Goal: Find specific page/section: Find specific page/section

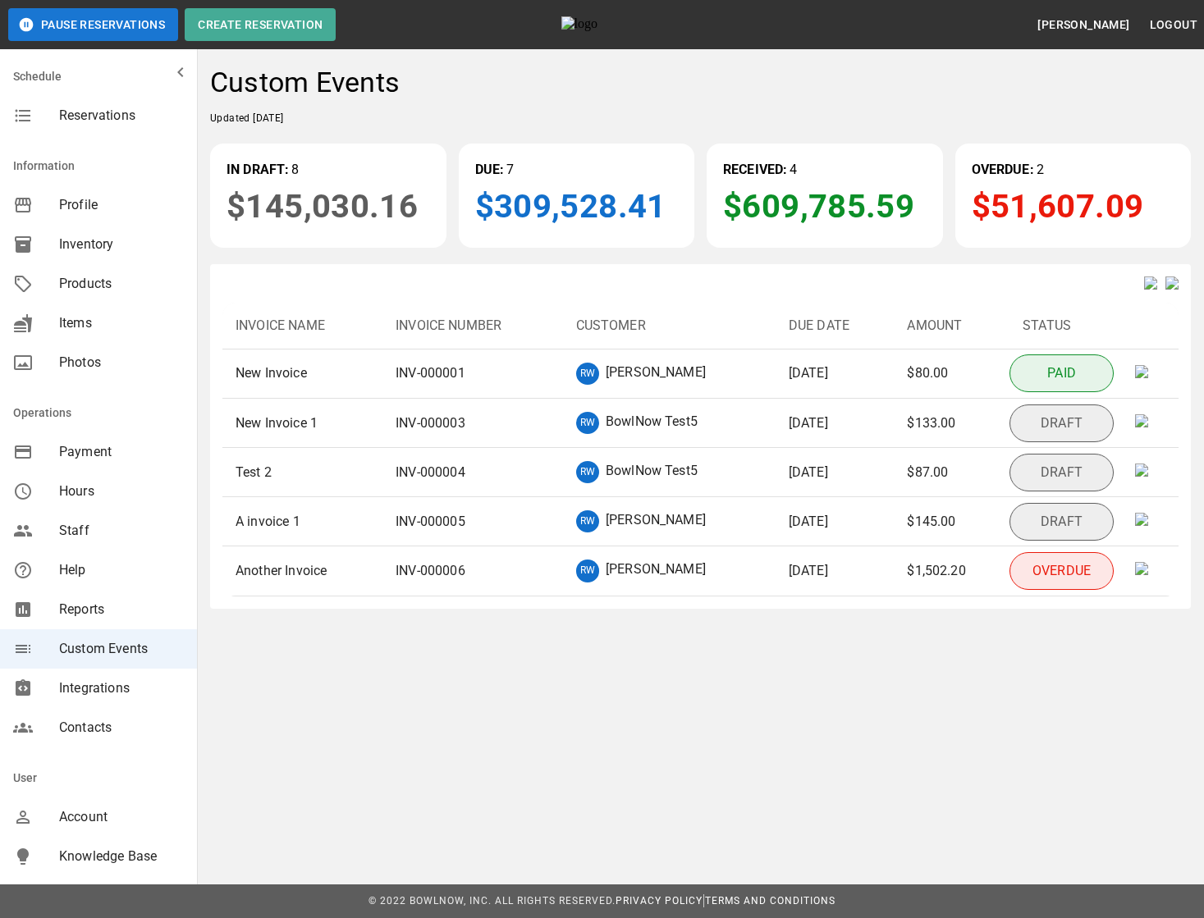
click at [1167, 286] on img at bounding box center [1172, 283] width 13 height 13
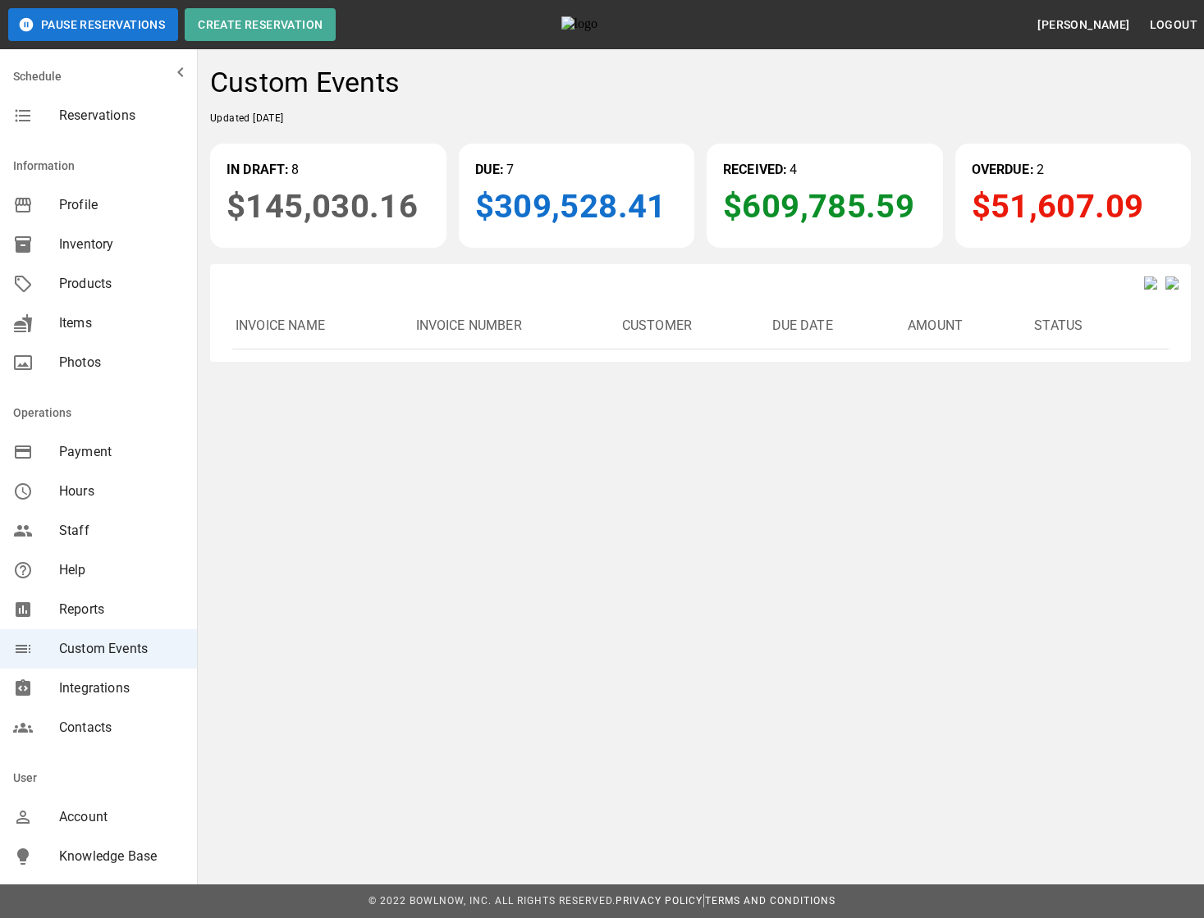
click at [1144, 290] on img at bounding box center [1150, 283] width 13 height 13
click at [1144, 289] on img at bounding box center [1150, 283] width 13 height 13
click at [1144, 290] on img at bounding box center [1150, 283] width 13 height 13
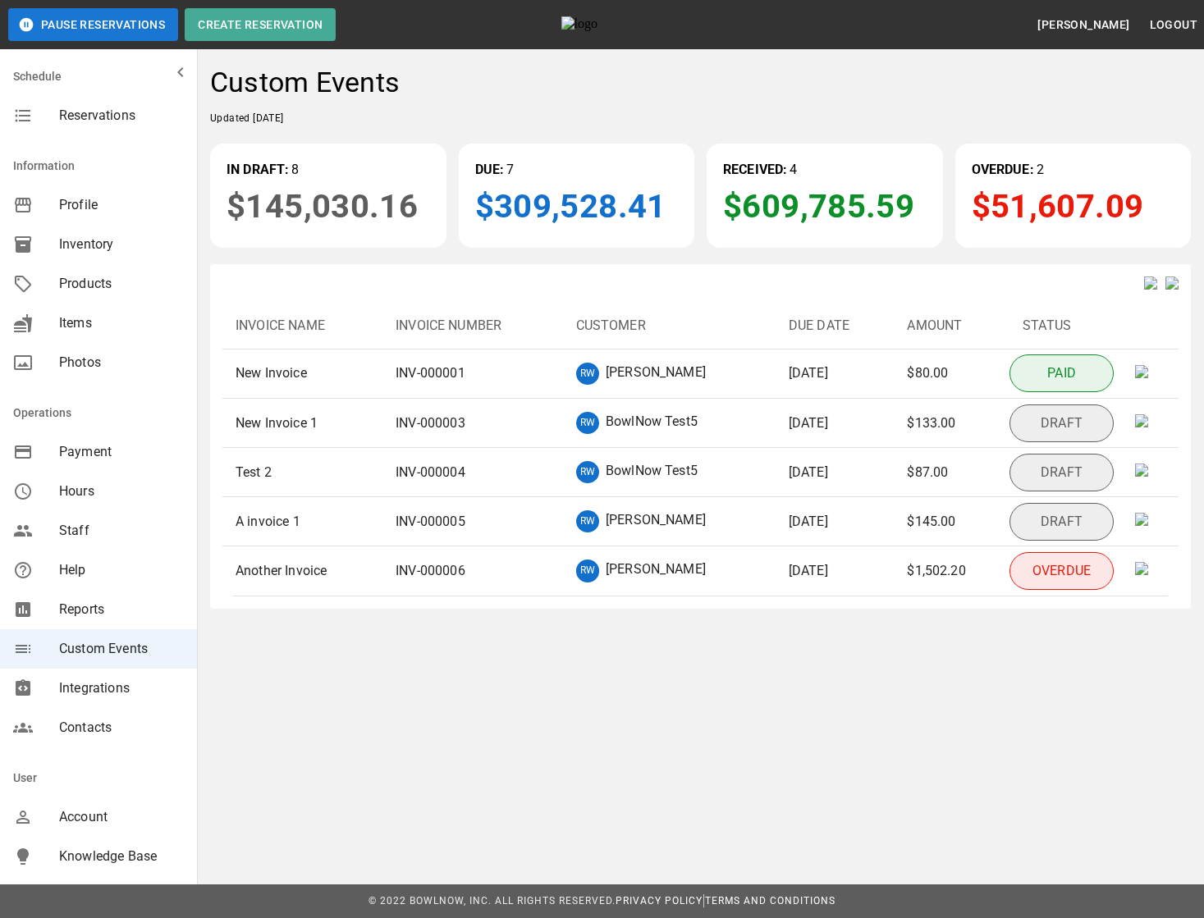
click at [1166, 286] on img at bounding box center [1172, 283] width 13 height 13
click at [1170, 301] on div "Invoice Name Invoice Number Customer Due Date Amount Status New Invoice INV- 00…" at bounding box center [700, 436] width 981 height 345
click at [1172, 290] on img at bounding box center [1172, 283] width 13 height 13
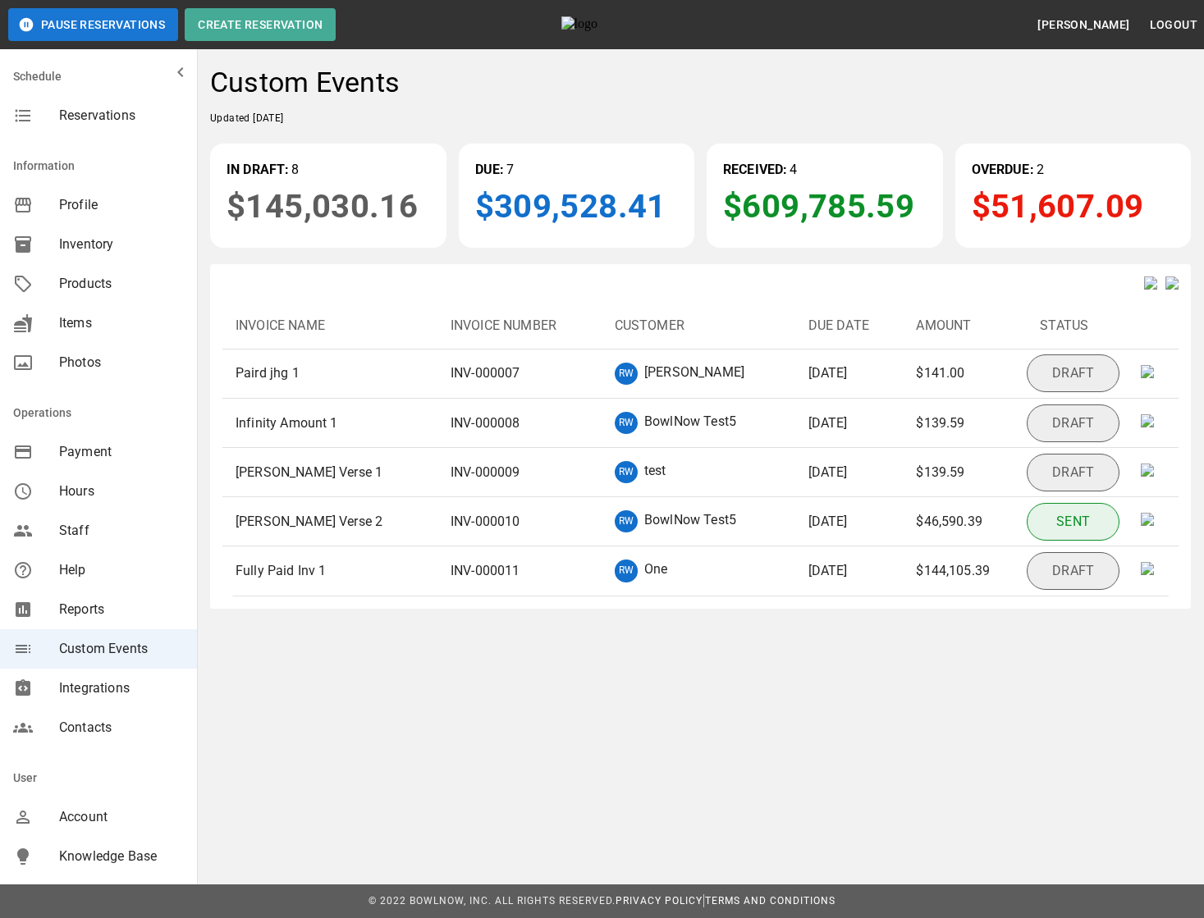
click at [1166, 286] on img at bounding box center [1172, 283] width 13 height 13
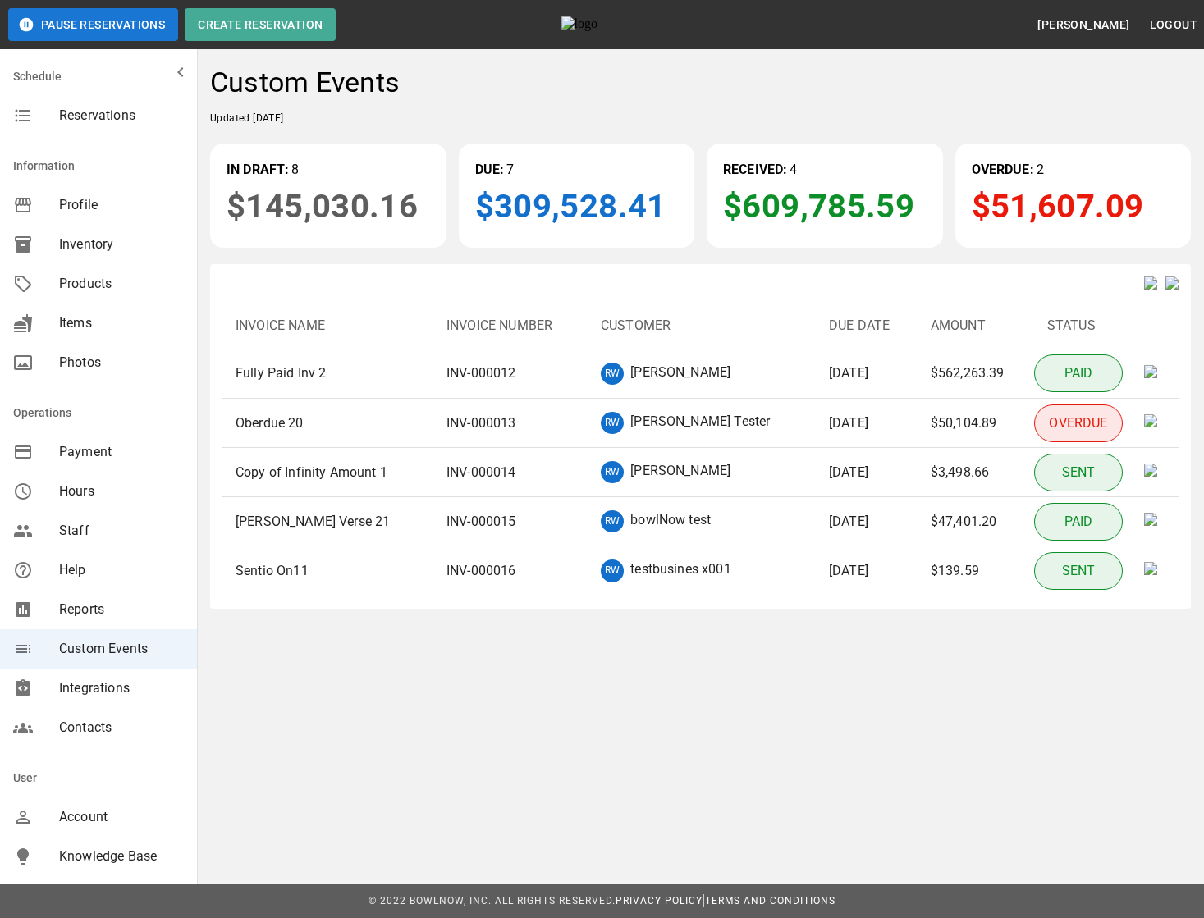
click at [1168, 286] on img at bounding box center [1172, 283] width 13 height 13
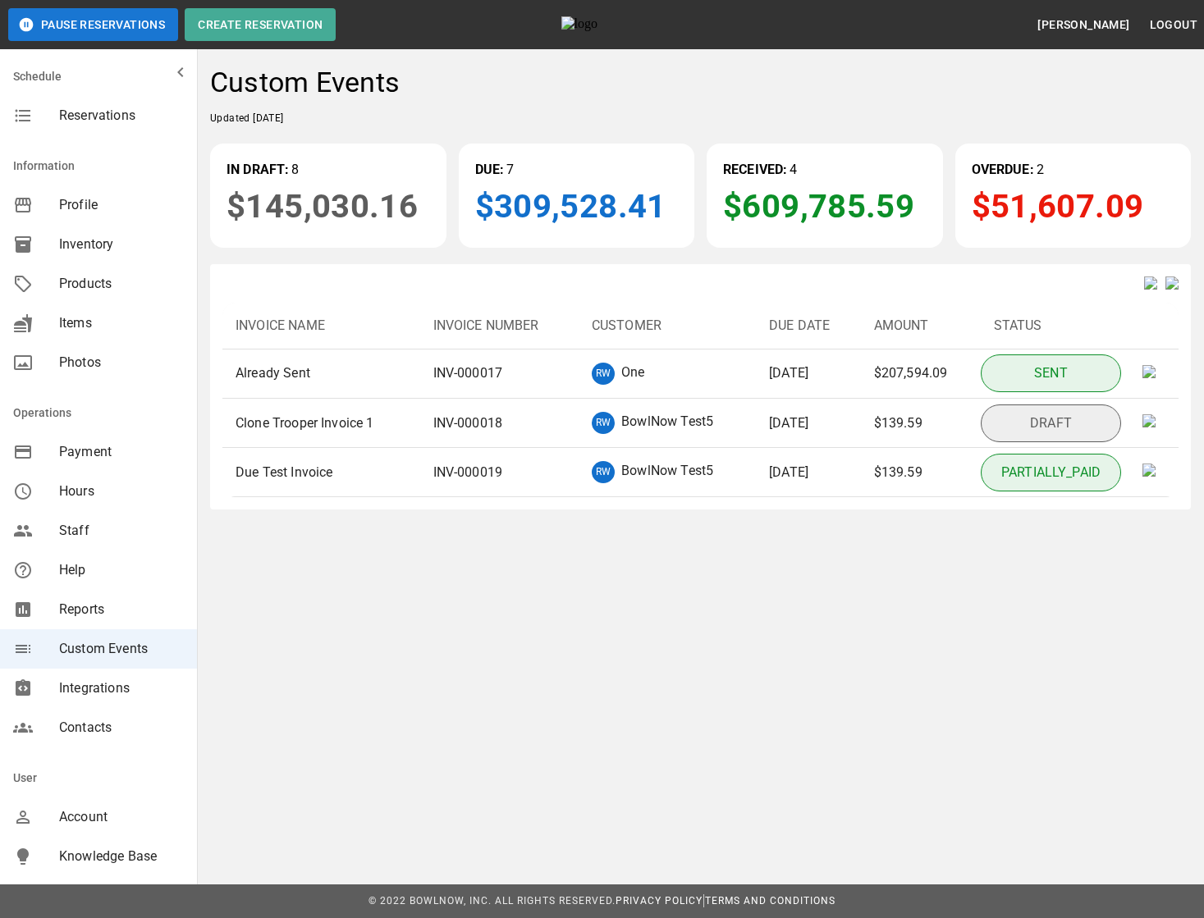
click at [1166, 290] on img at bounding box center [1172, 283] width 13 height 13
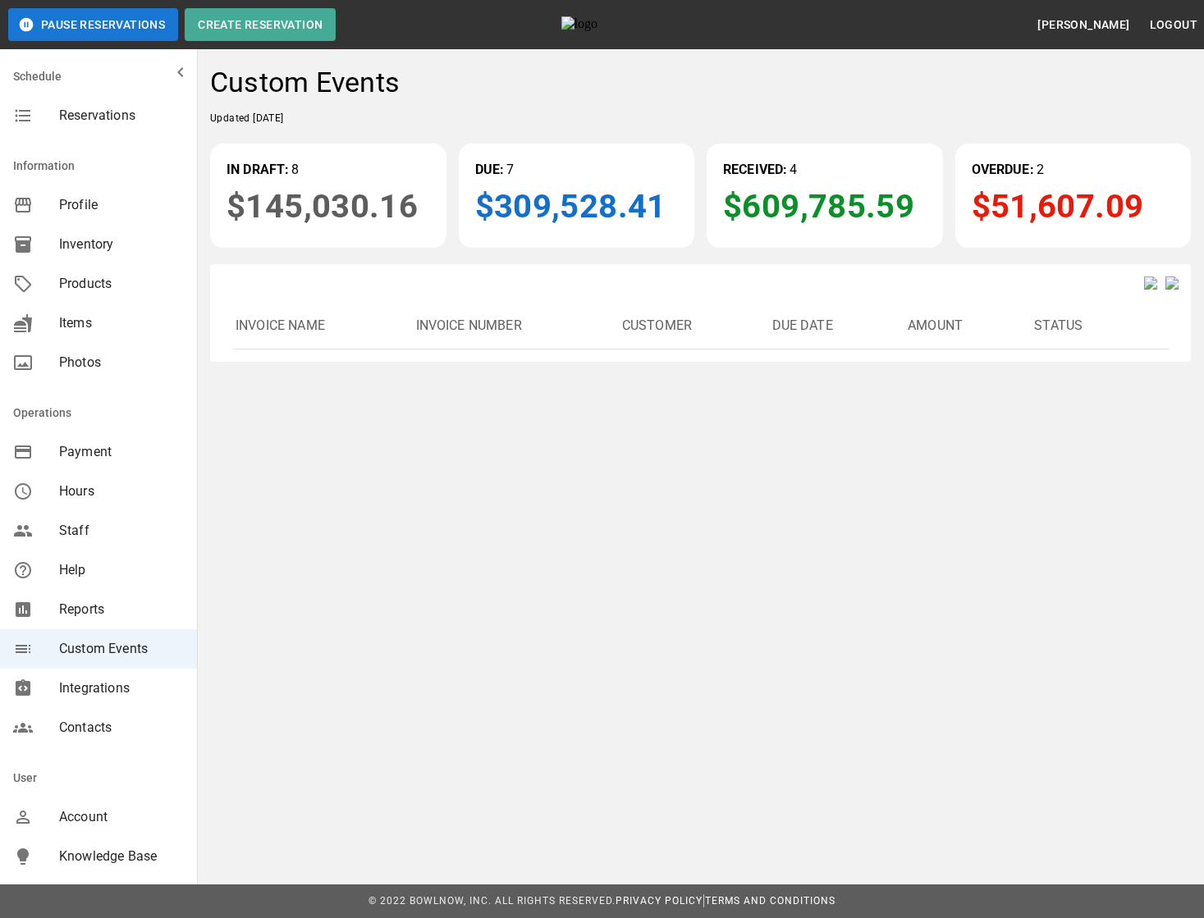
click at [1144, 290] on img at bounding box center [1150, 283] width 13 height 13
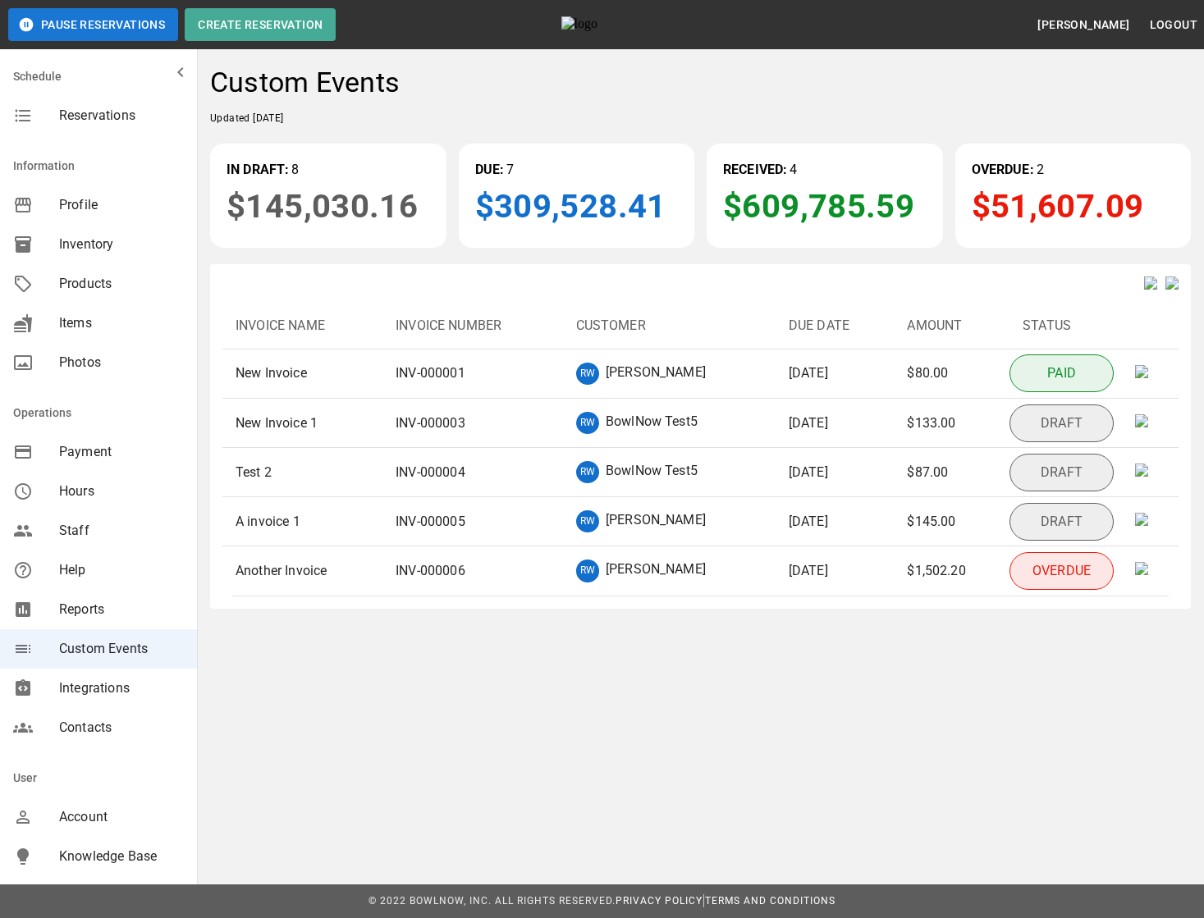
click at [1171, 288] on img at bounding box center [1172, 283] width 13 height 13
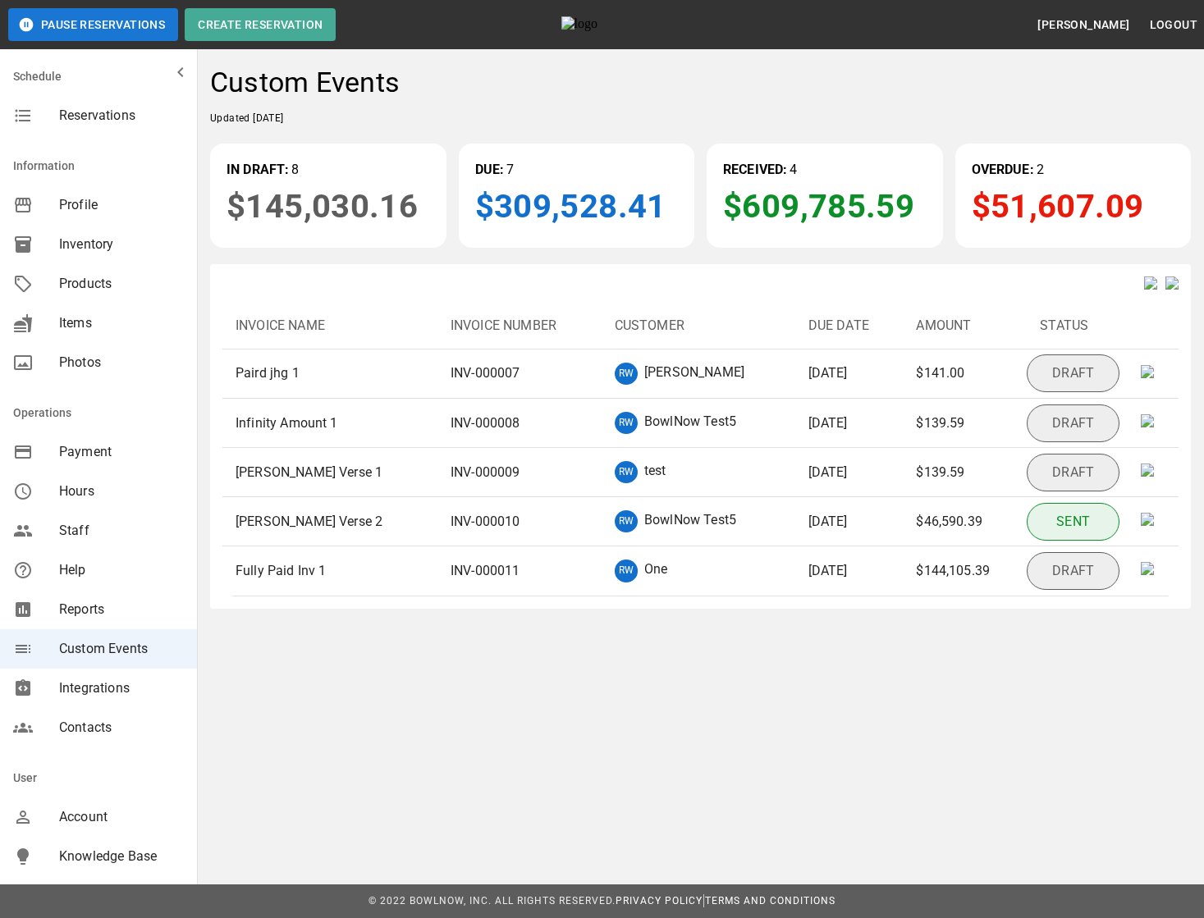
click at [1171, 288] on img at bounding box center [1172, 283] width 13 height 13
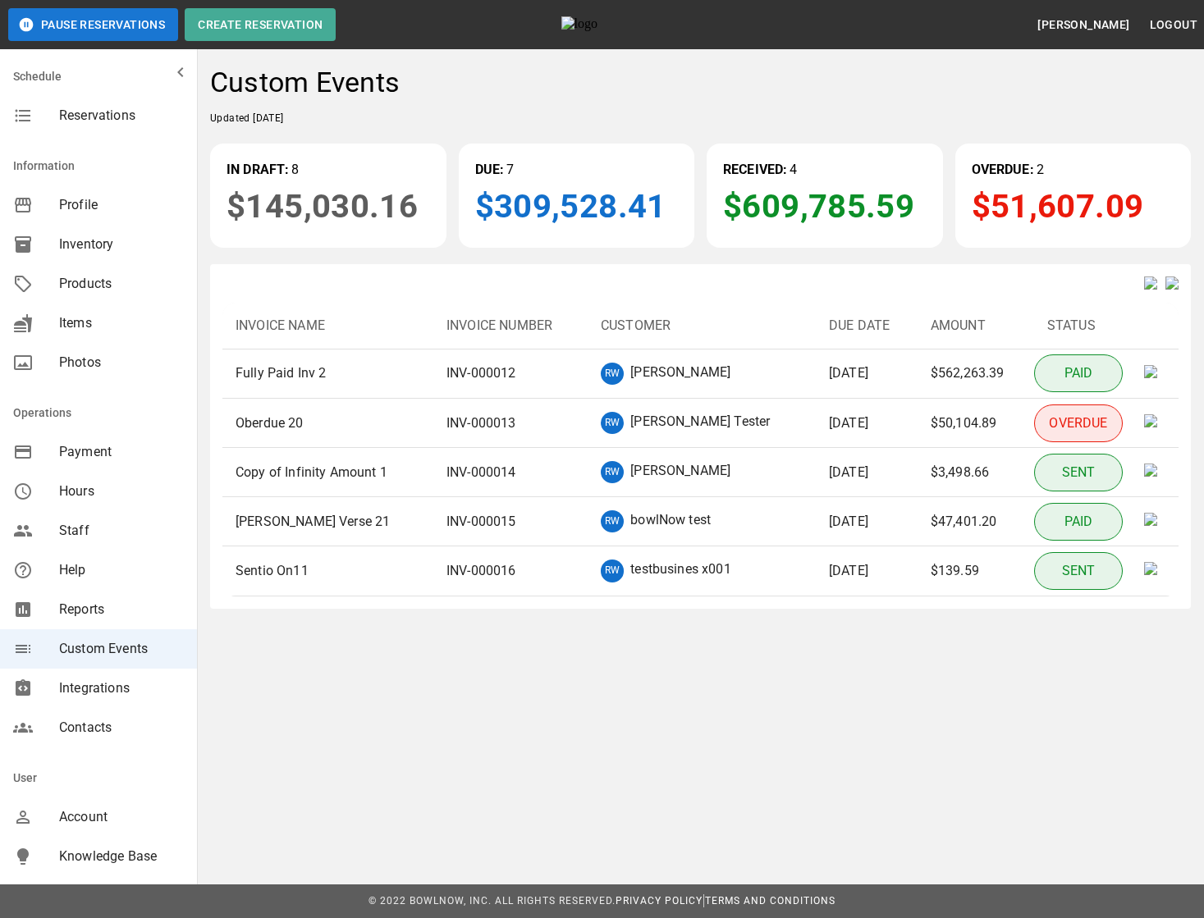
click at [1144, 289] on img at bounding box center [1150, 283] width 13 height 13
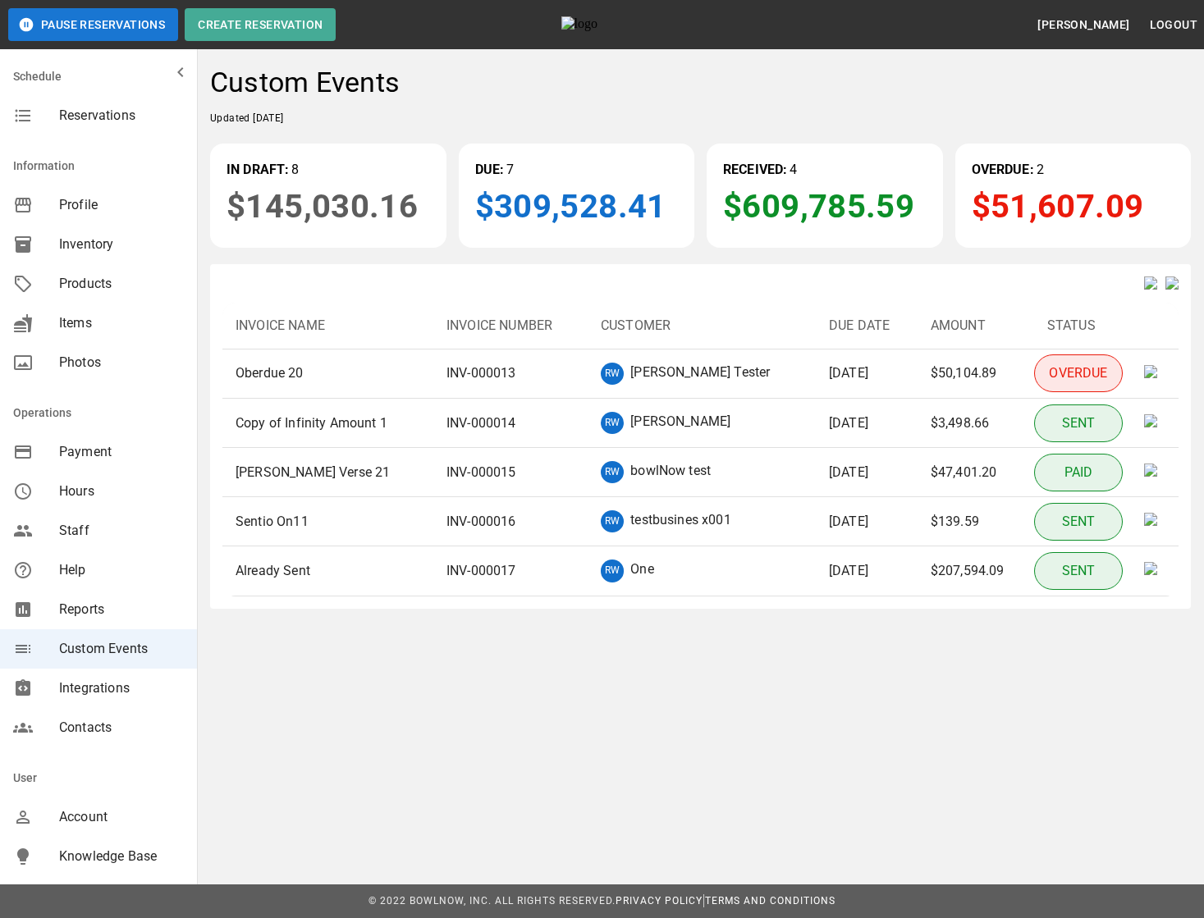
click at [1144, 289] on img at bounding box center [1150, 283] width 13 height 13
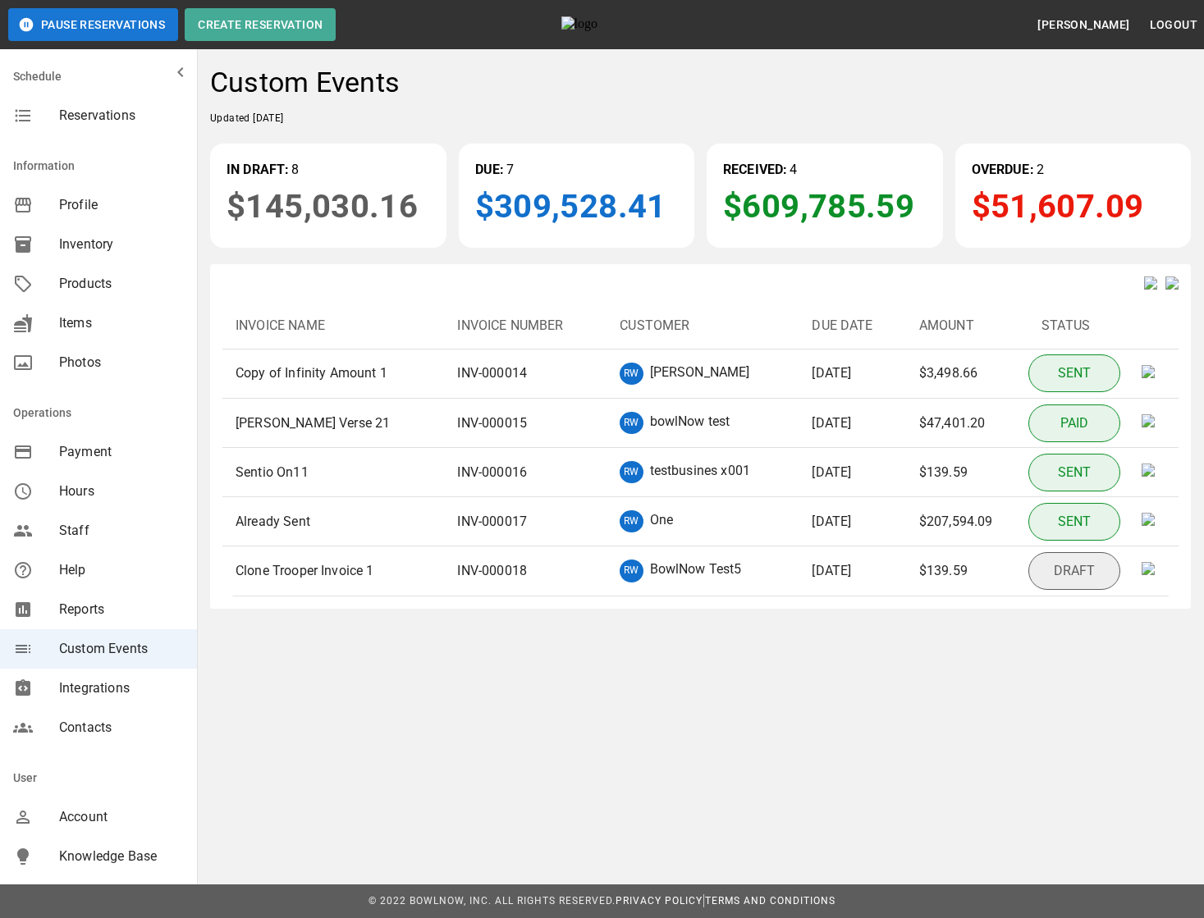
click at [1101, 711] on div "Pause Reservations Create Reservation Adewale Azeez Logout Schedule Reservation…" at bounding box center [602, 355] width 1204 height 711
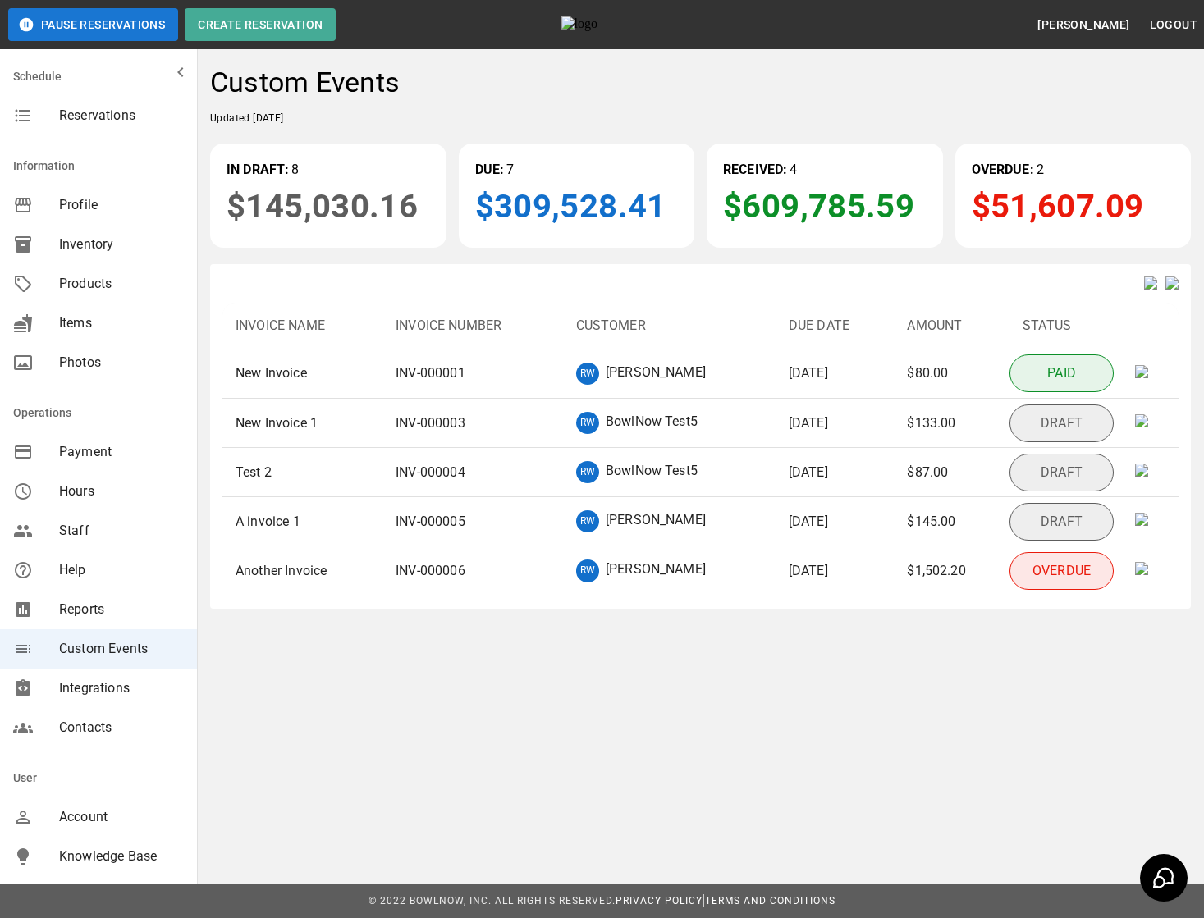
click at [1167, 290] on img at bounding box center [1172, 283] width 13 height 13
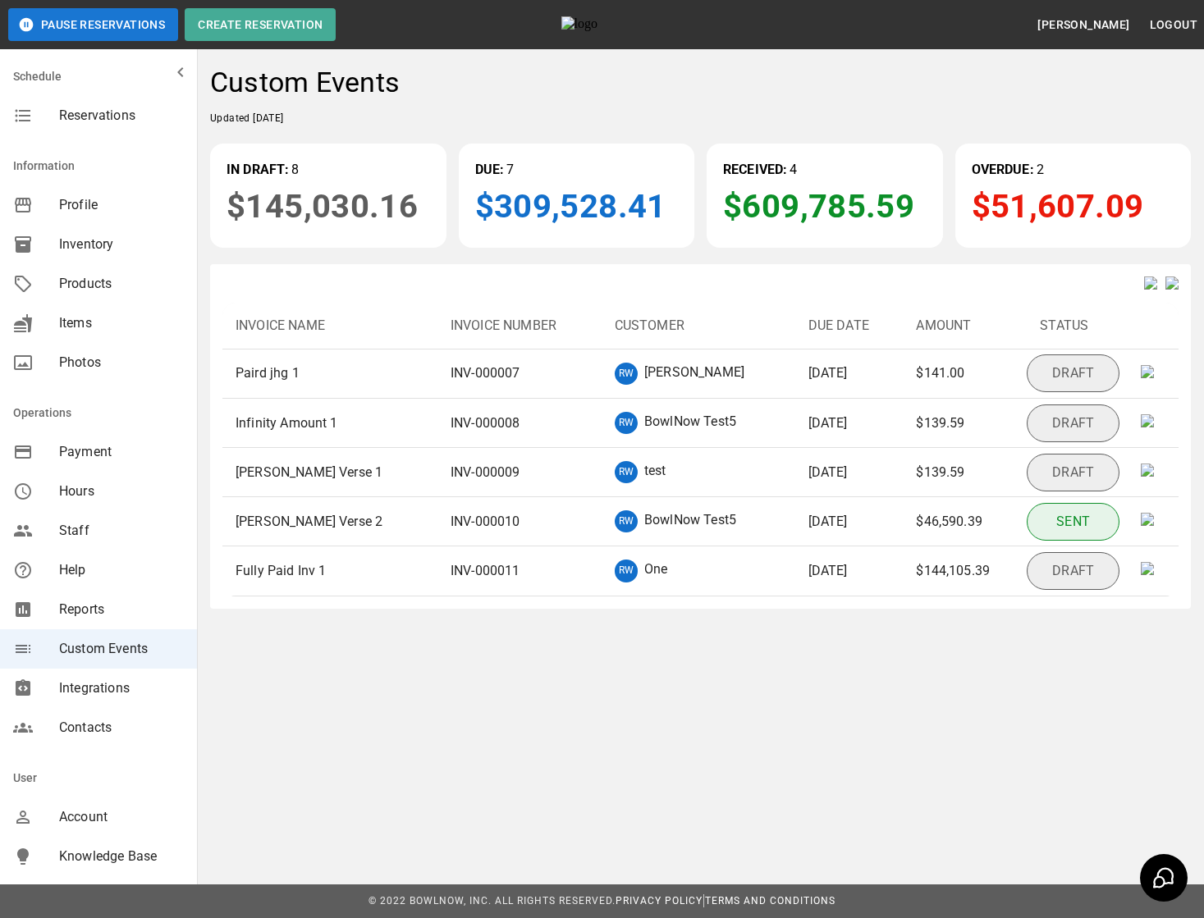
click at [1144, 289] on img at bounding box center [1150, 283] width 13 height 13
click at [1144, 287] on img at bounding box center [1150, 283] width 13 height 13
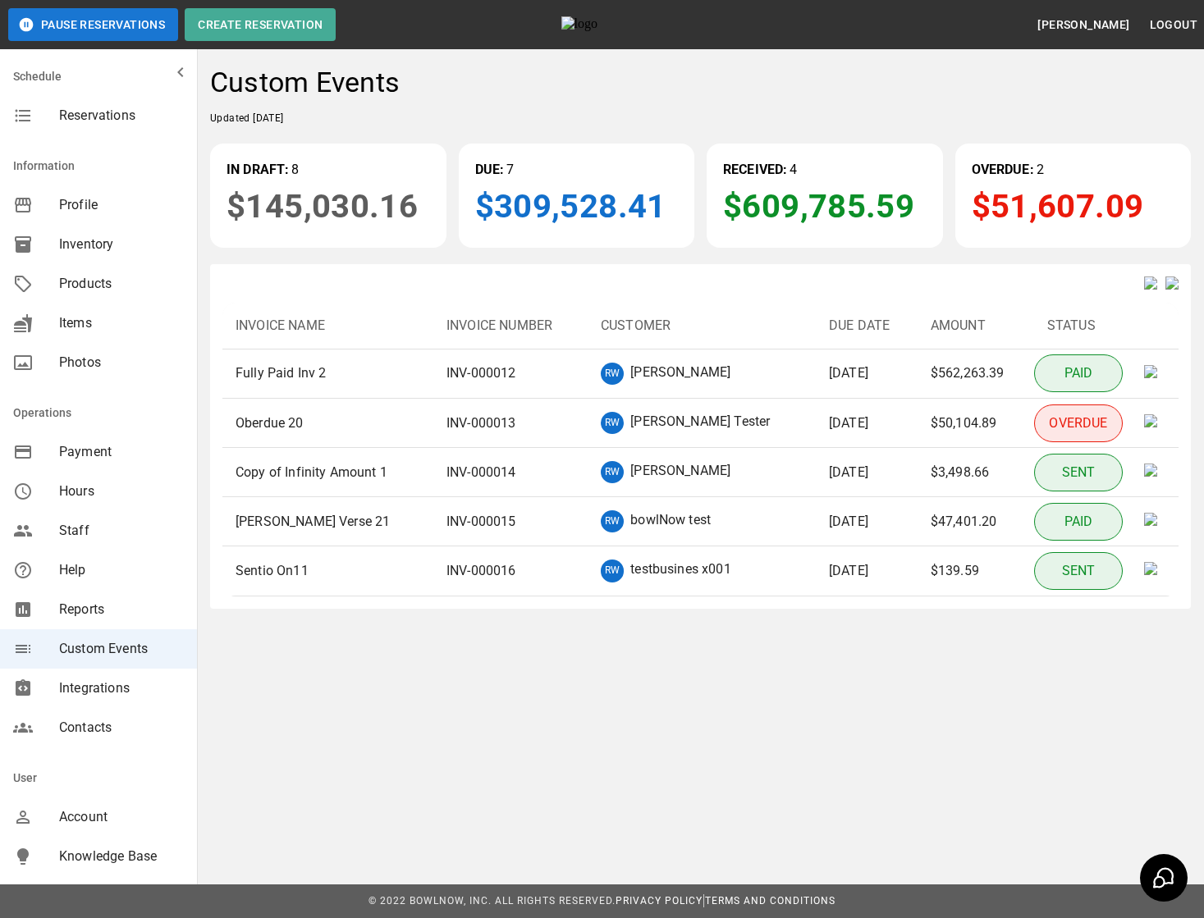
click at [1166, 290] on img at bounding box center [1172, 283] width 13 height 13
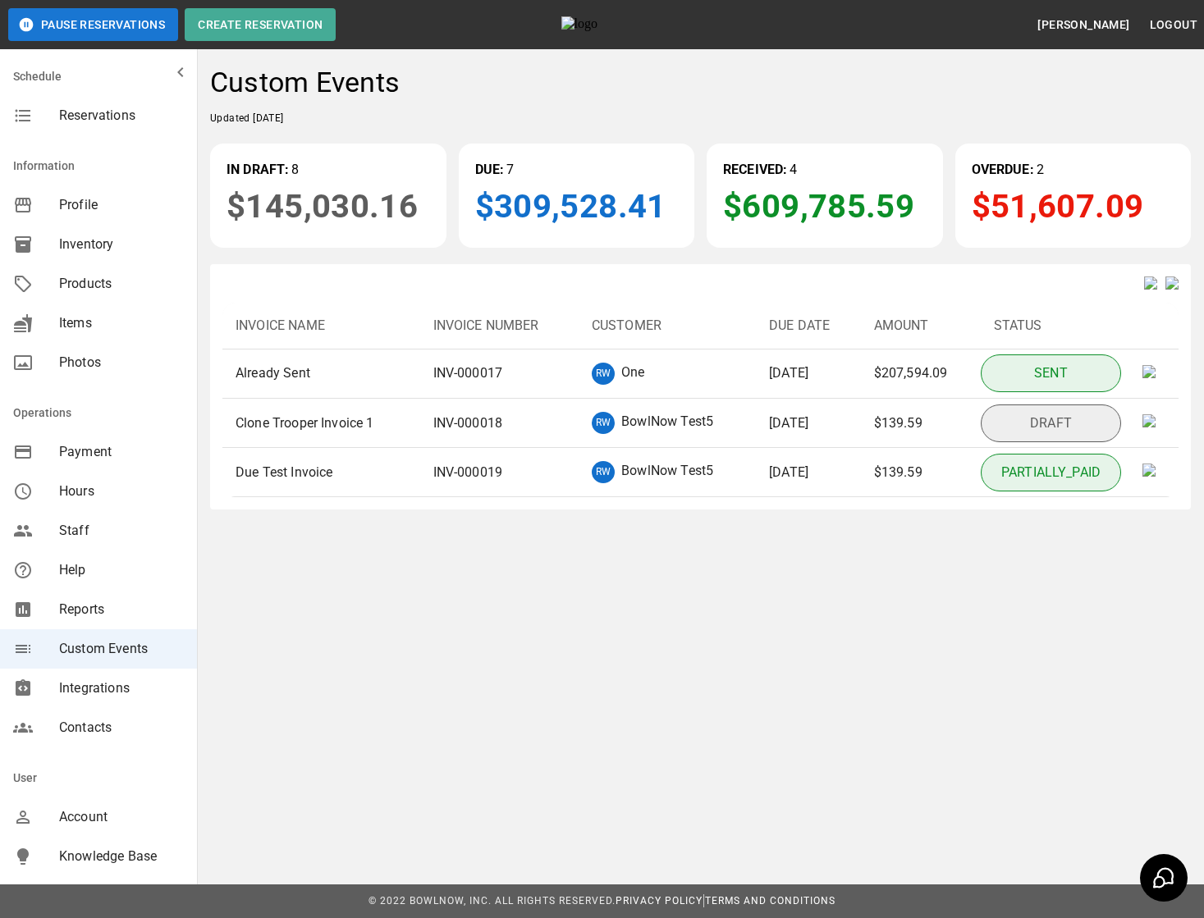
click at [1144, 290] on img at bounding box center [1150, 283] width 13 height 13
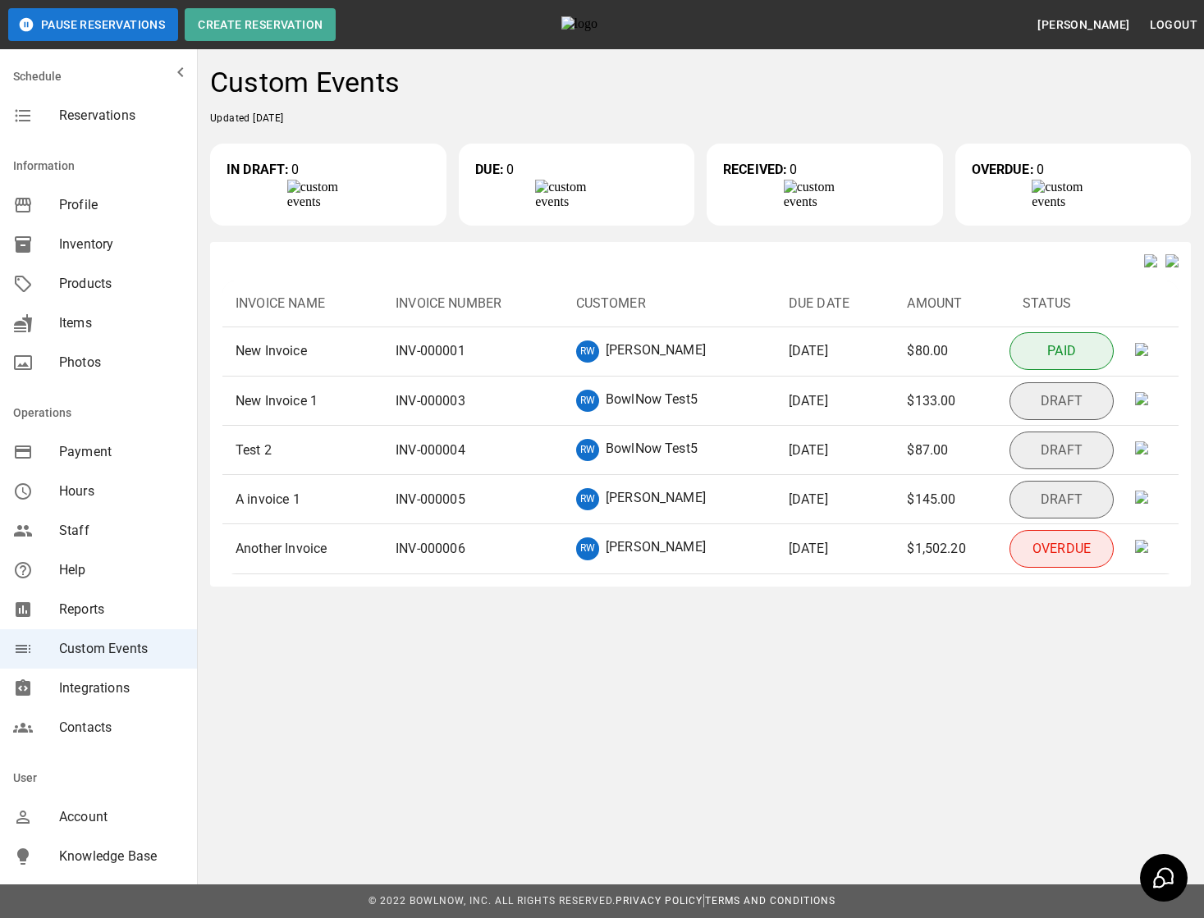
click at [1166, 268] on img at bounding box center [1172, 260] width 13 height 13
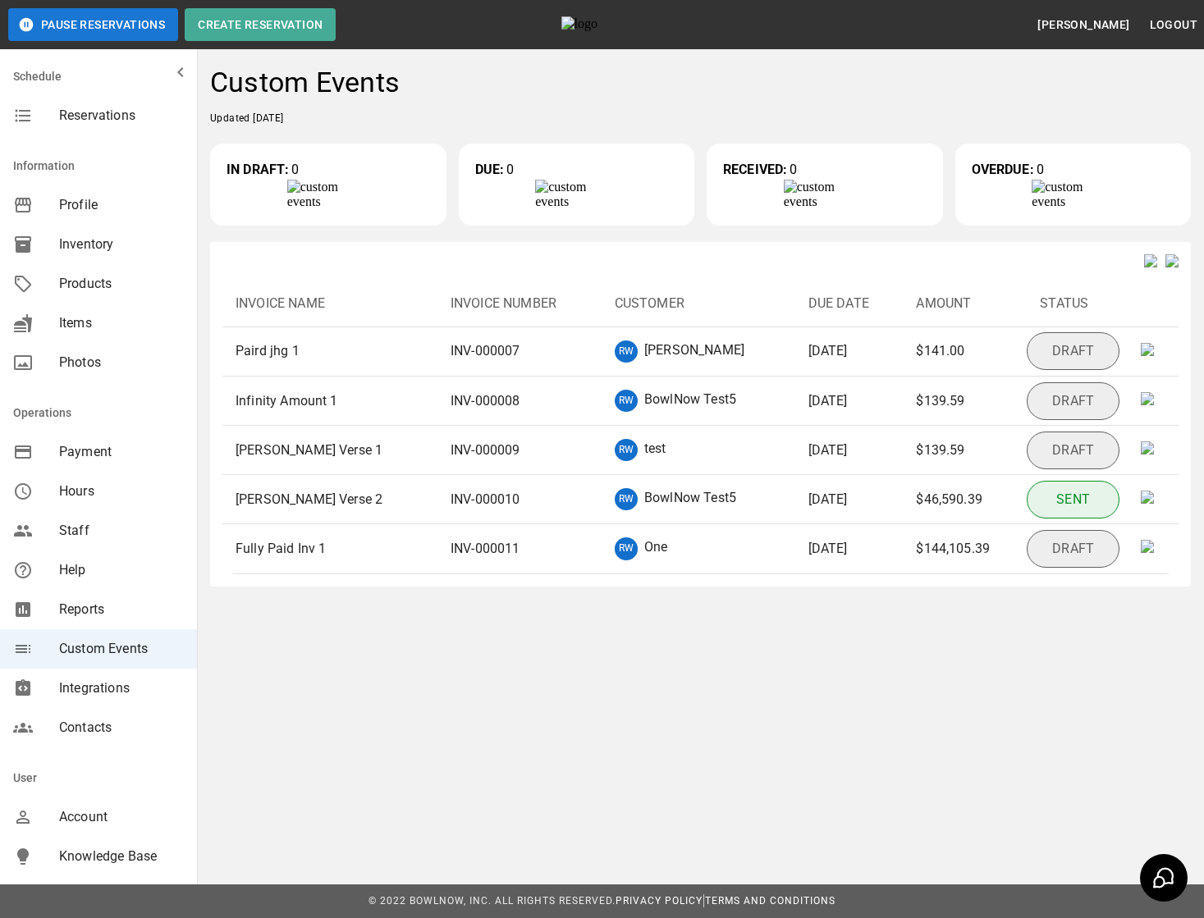
click at [1144, 268] on img at bounding box center [1150, 260] width 13 height 13
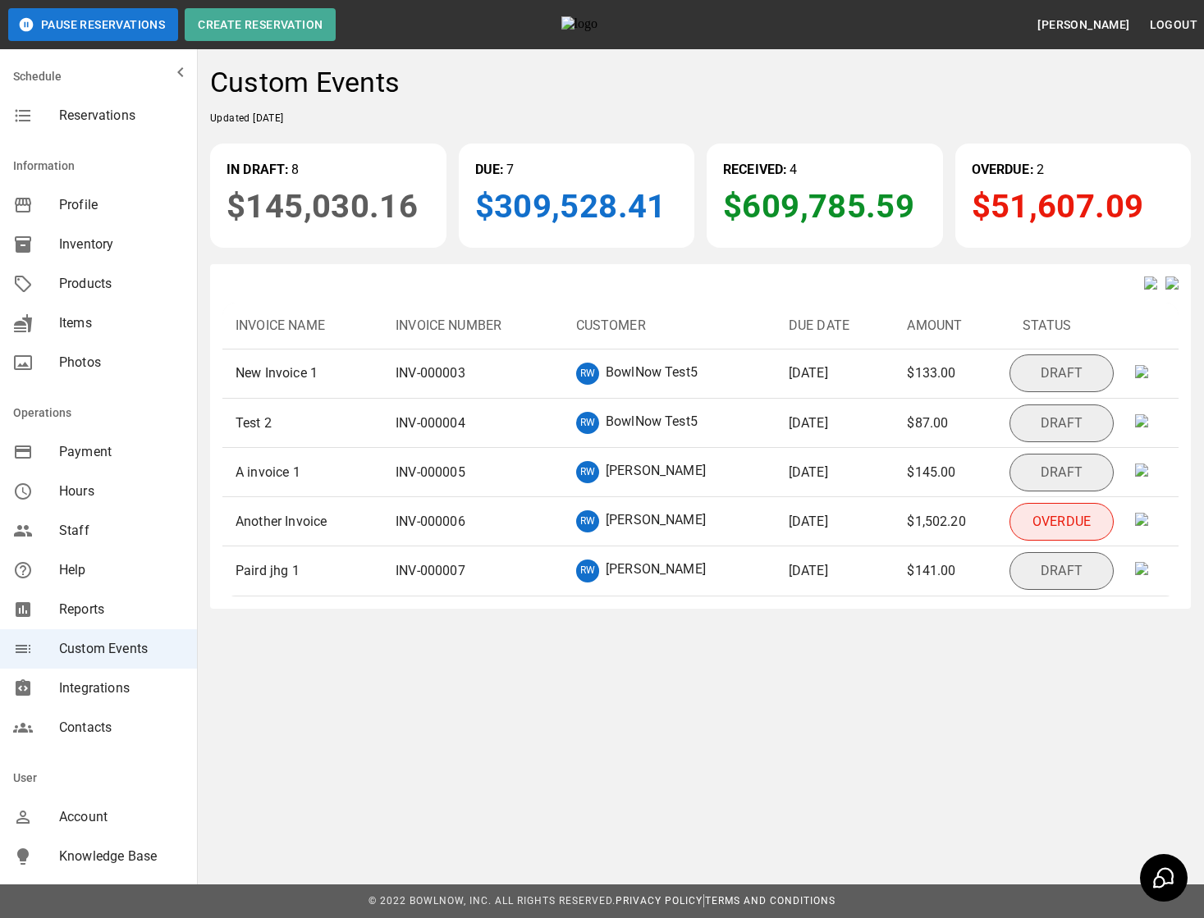
click at [1169, 290] on img at bounding box center [1172, 283] width 13 height 13
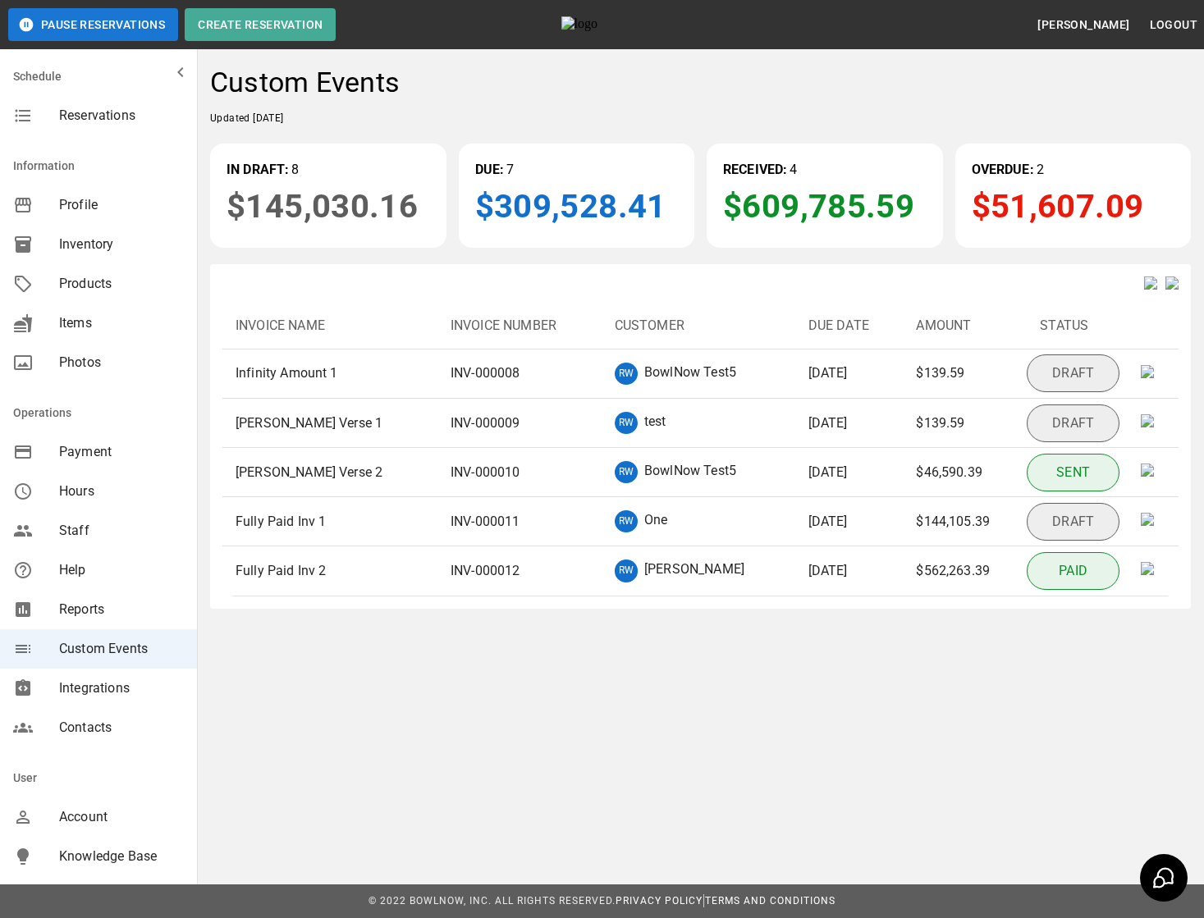
click at [1144, 290] on img at bounding box center [1150, 283] width 13 height 13
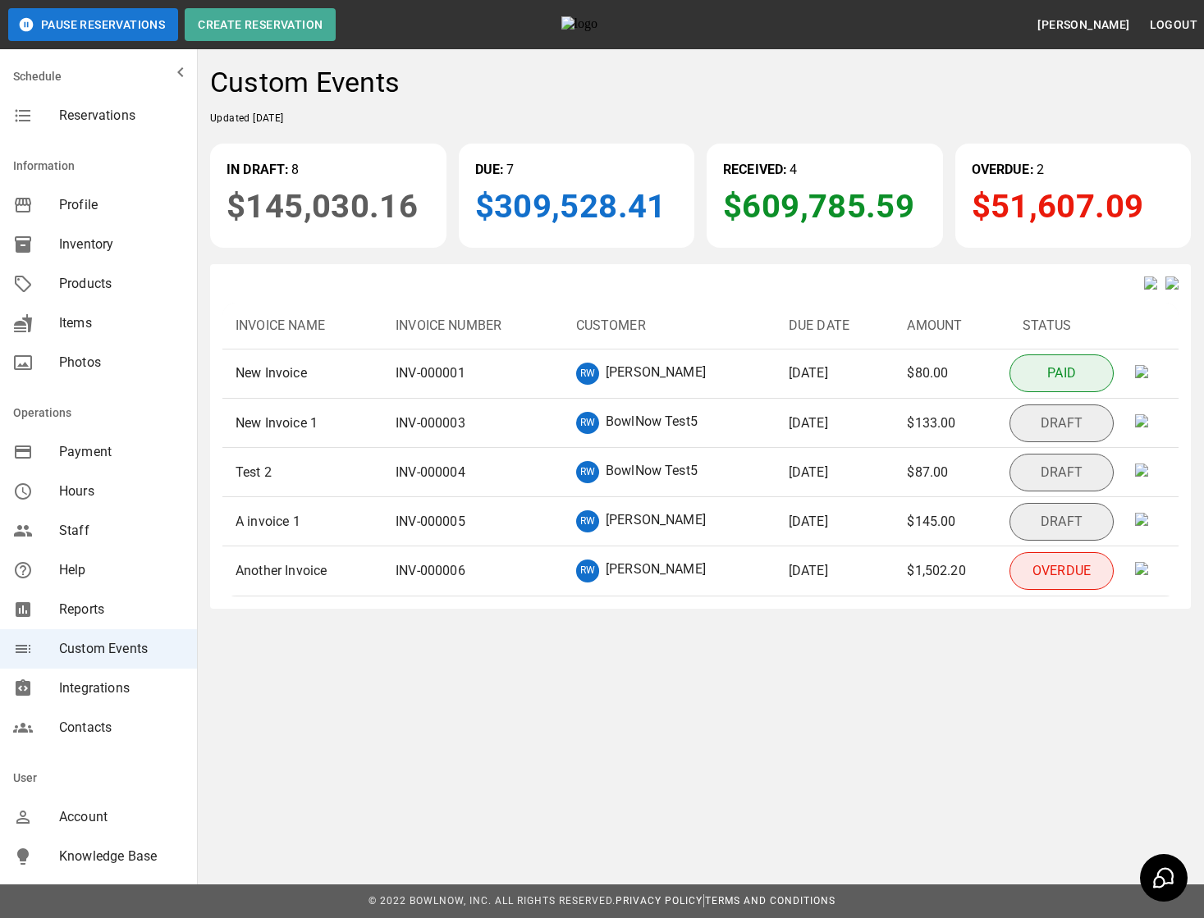
click at [1166, 278] on img at bounding box center [1172, 283] width 13 height 13
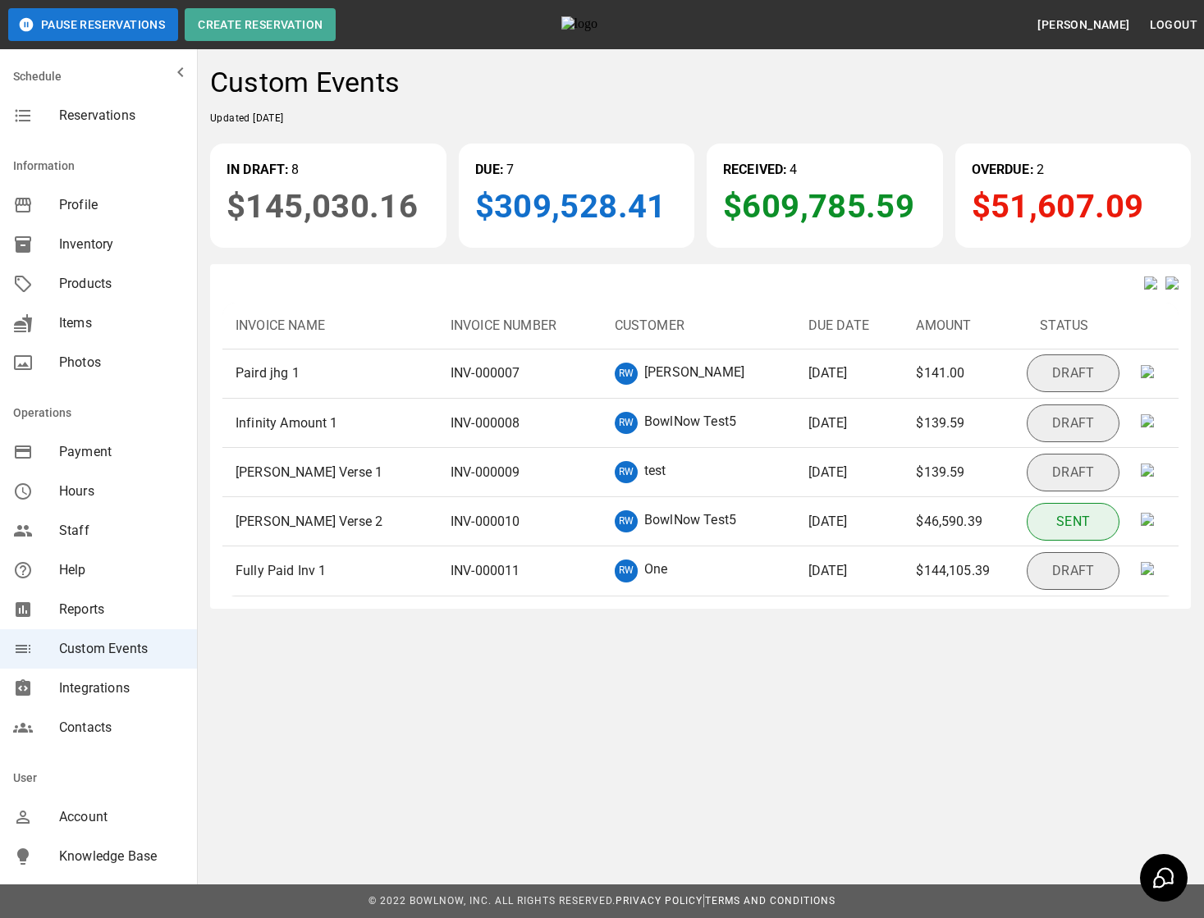
click at [1144, 282] on img at bounding box center [1150, 283] width 13 height 13
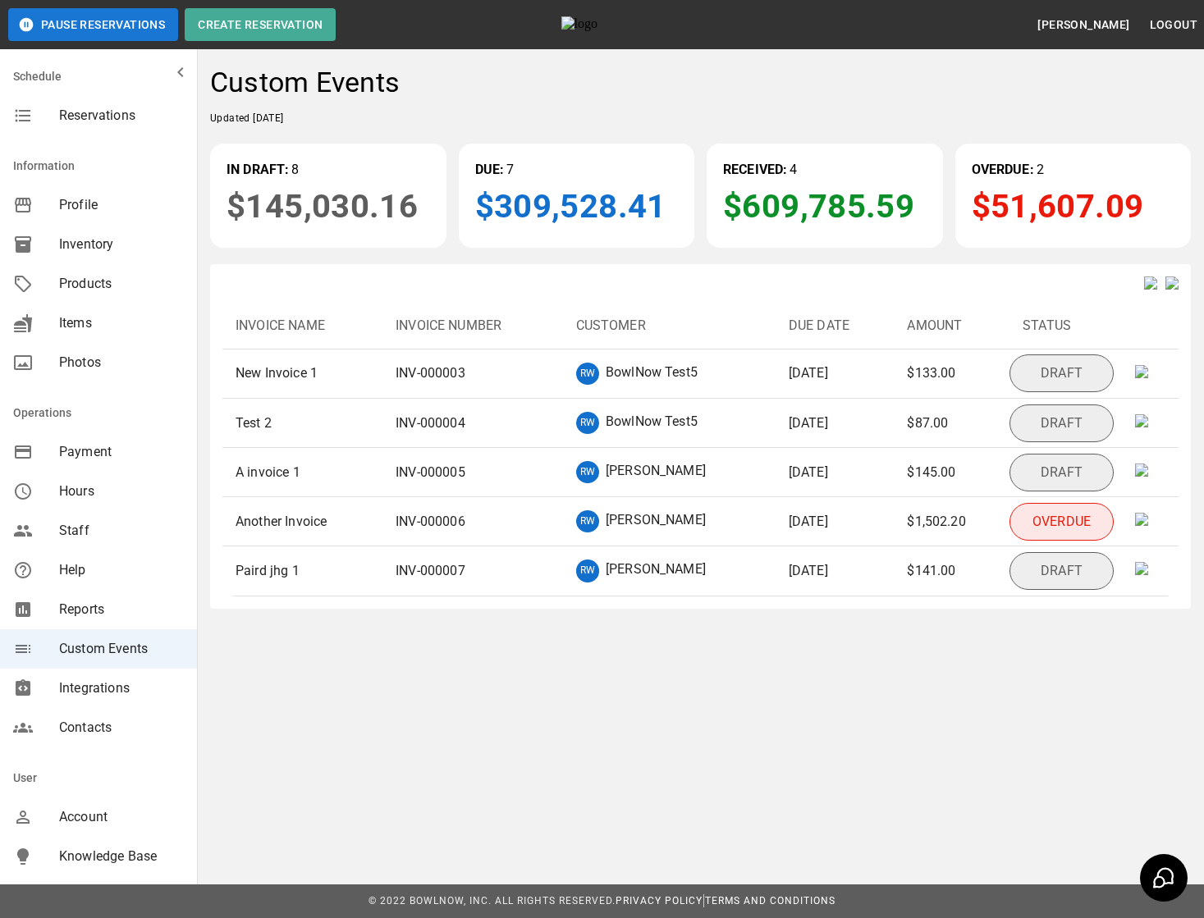
click at [1166, 288] on img at bounding box center [1172, 283] width 13 height 13
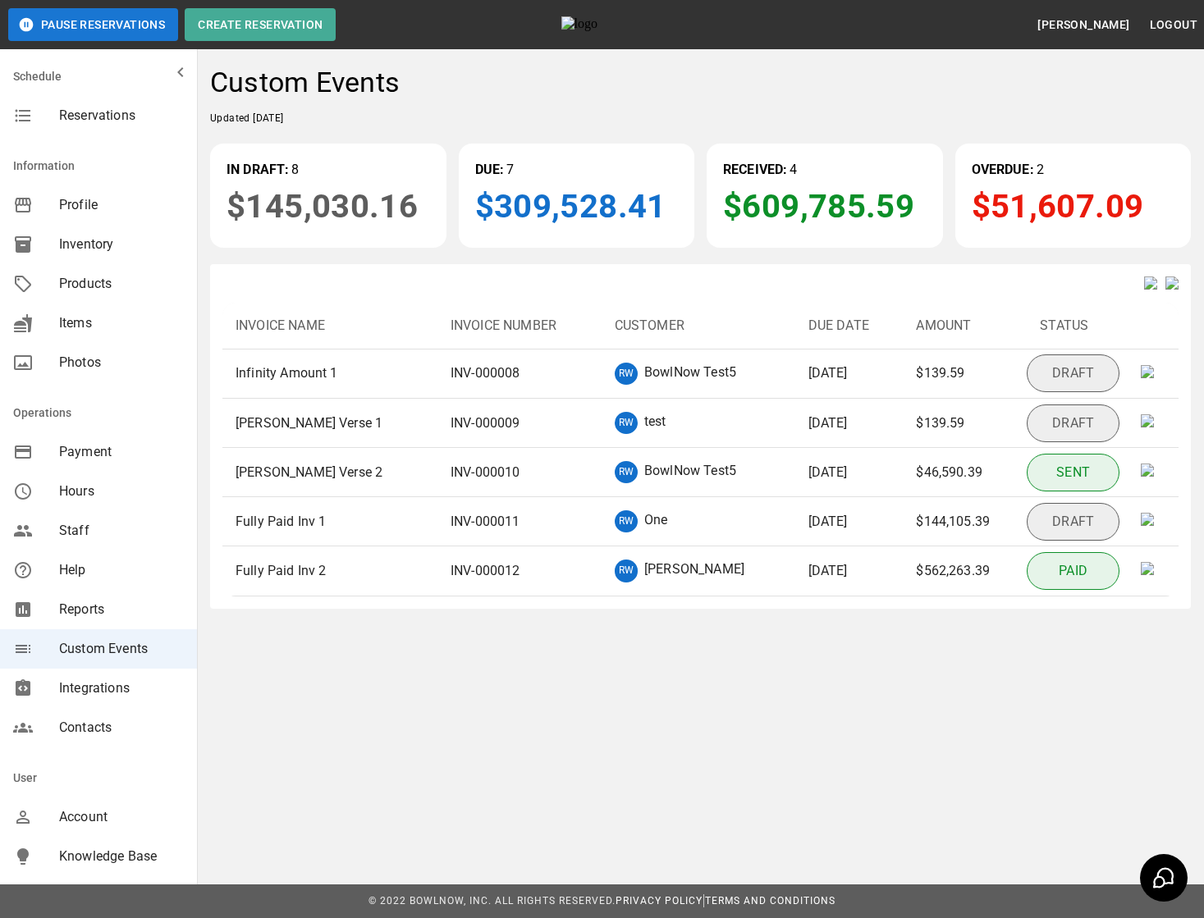
click at [1166, 288] on img at bounding box center [1172, 283] width 13 height 13
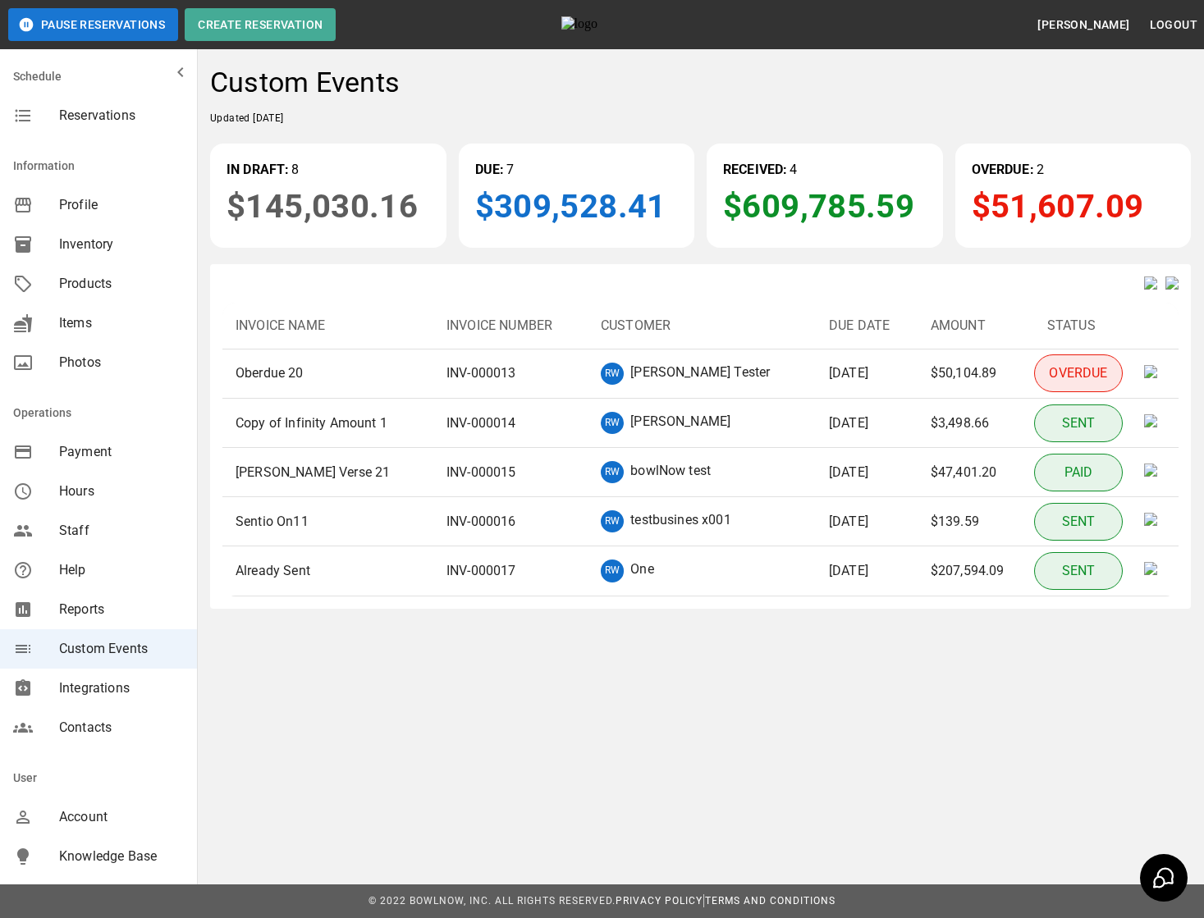
click at [1144, 288] on img at bounding box center [1150, 283] width 13 height 13
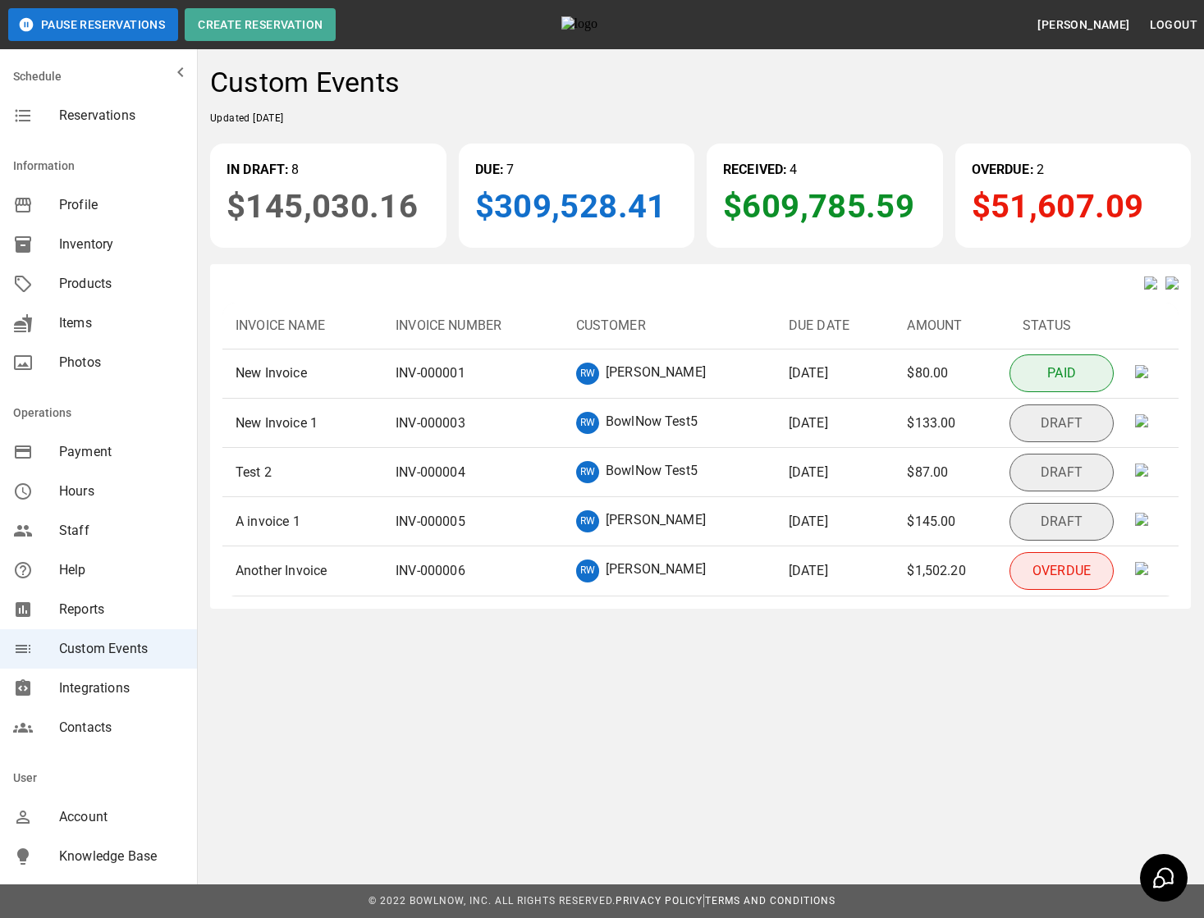
click at [1166, 290] on img at bounding box center [1172, 283] width 13 height 13
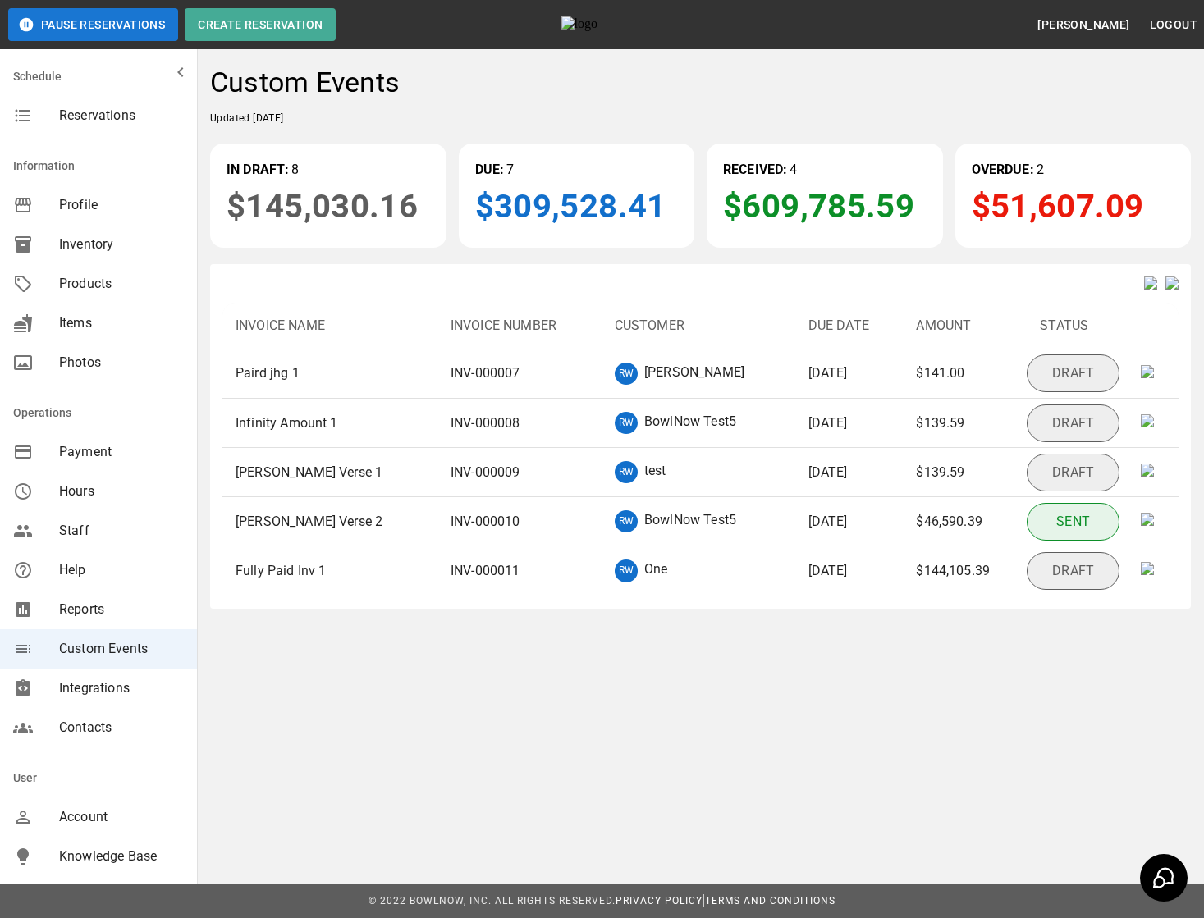
click at [1144, 282] on img at bounding box center [1150, 283] width 13 height 13
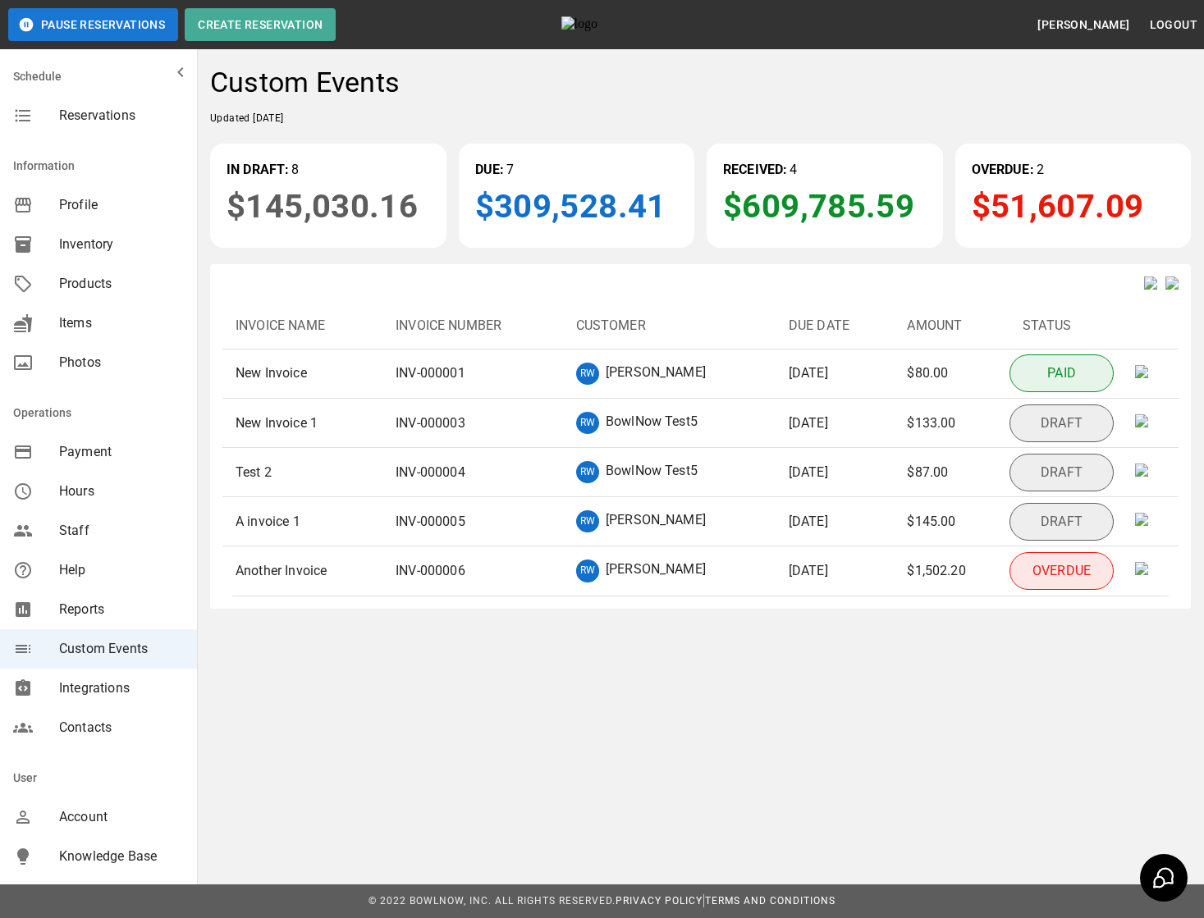
click at [1169, 287] on img at bounding box center [1172, 283] width 13 height 13
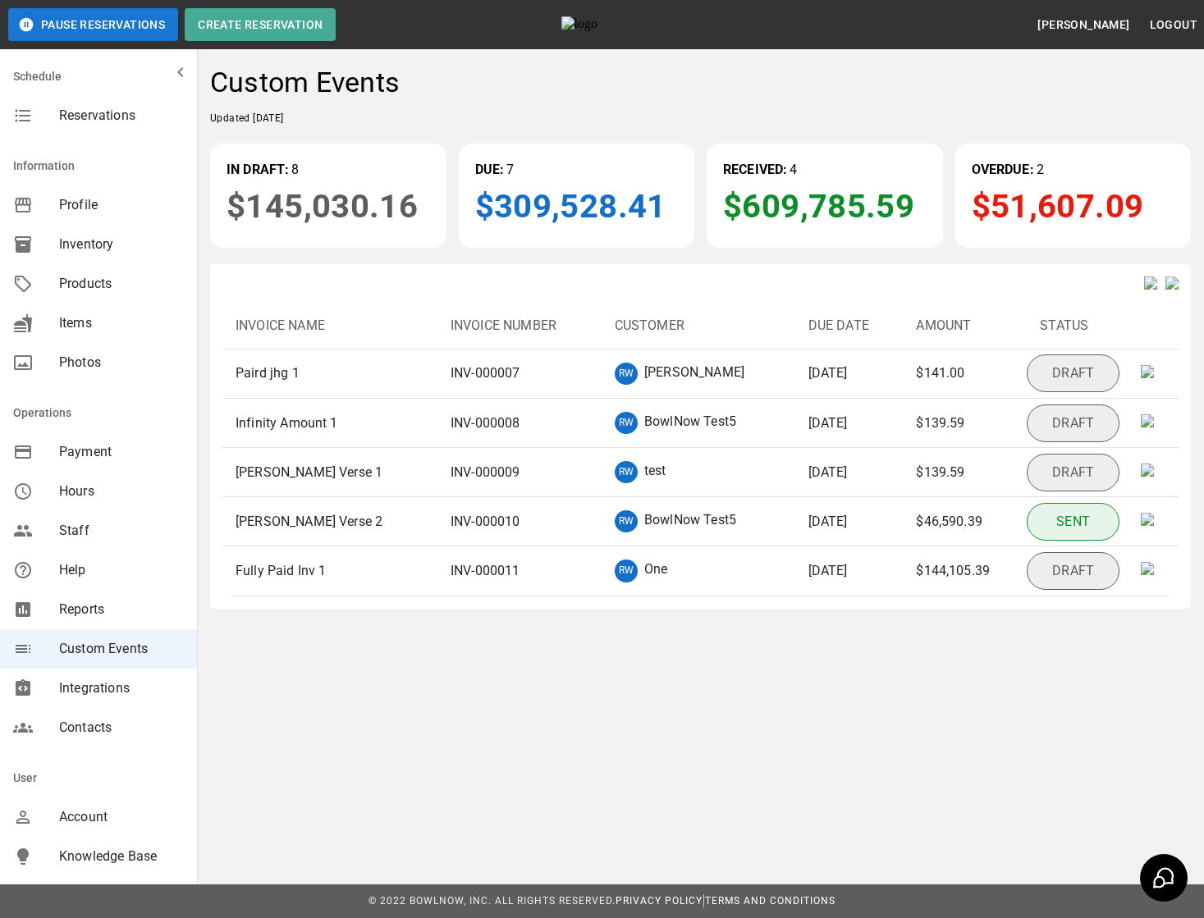
click at [1144, 289] on img at bounding box center [1150, 283] width 13 height 13
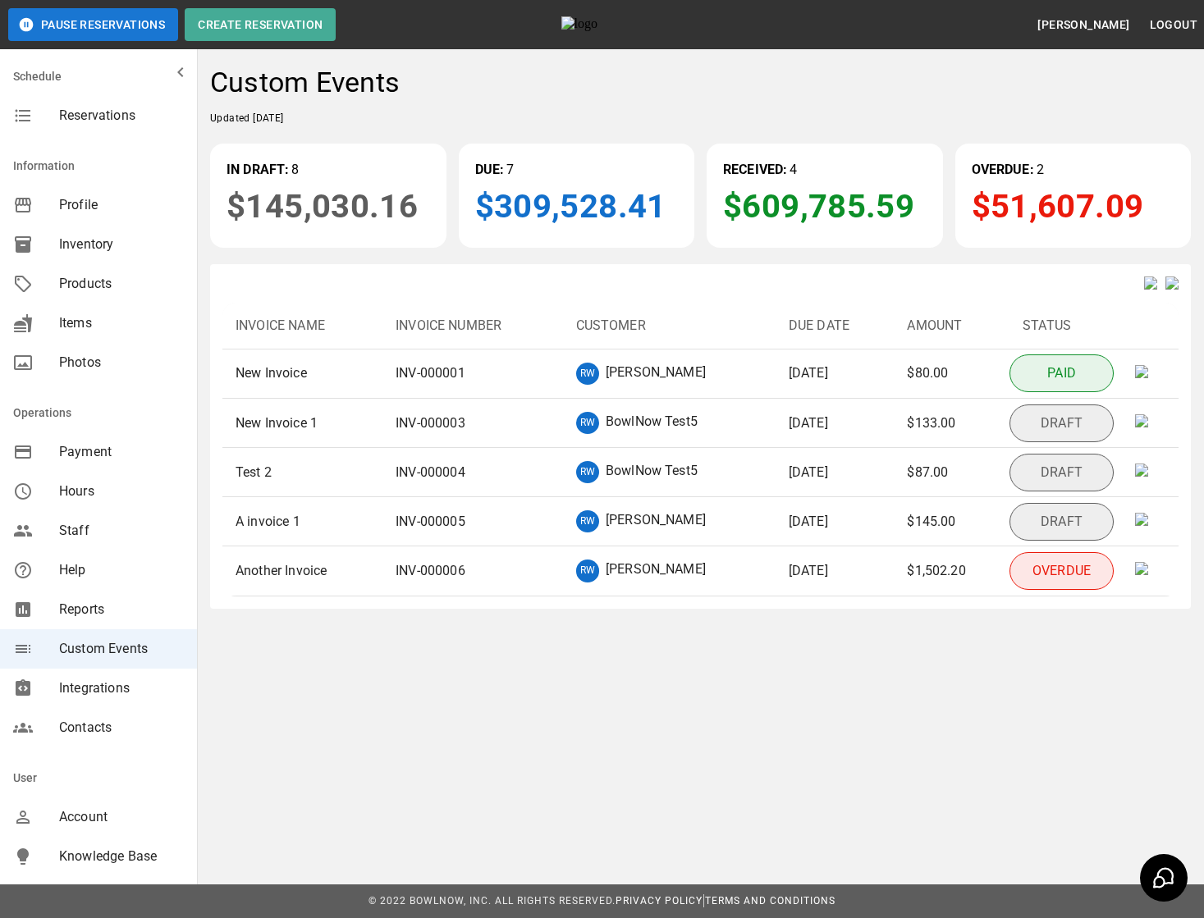
click at [1144, 289] on img at bounding box center [1150, 283] width 13 height 13
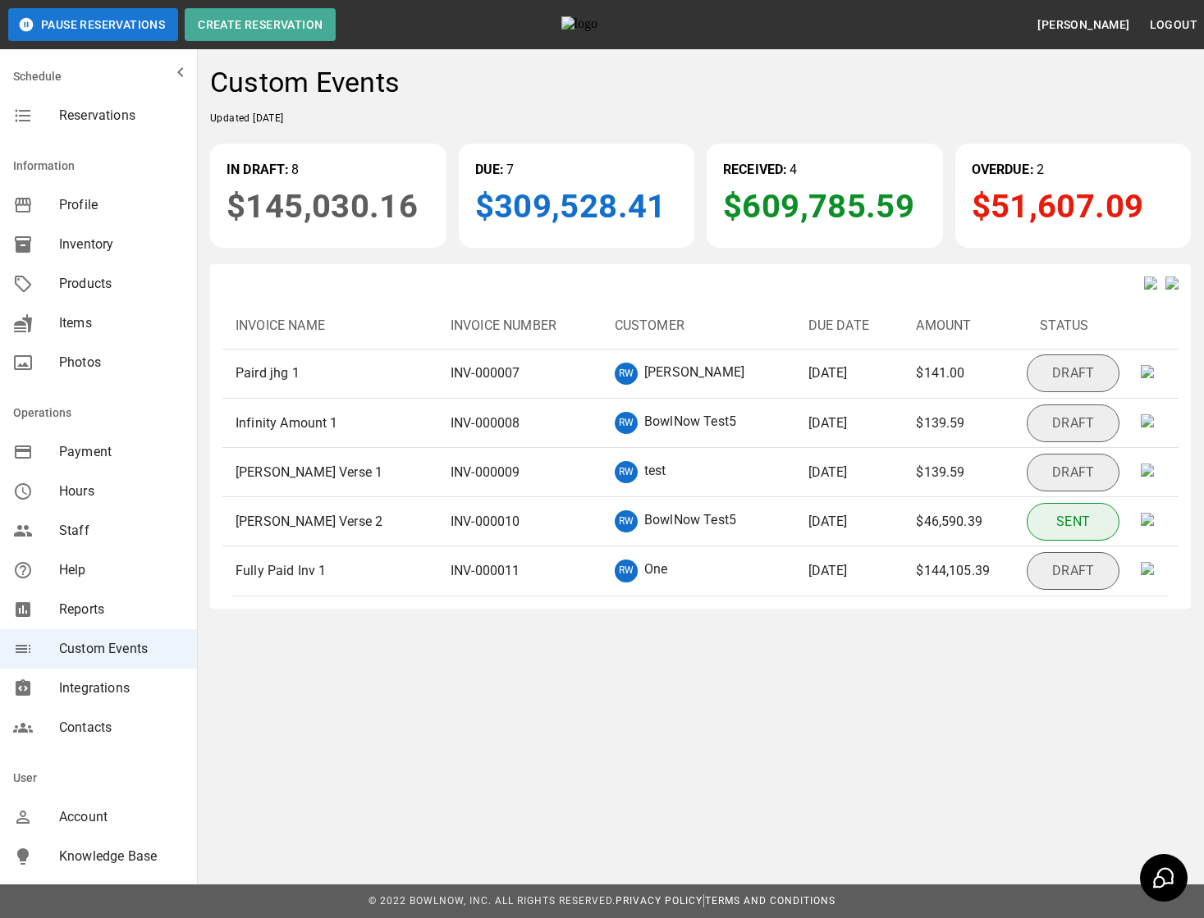
click at [1144, 289] on img at bounding box center [1150, 283] width 13 height 13
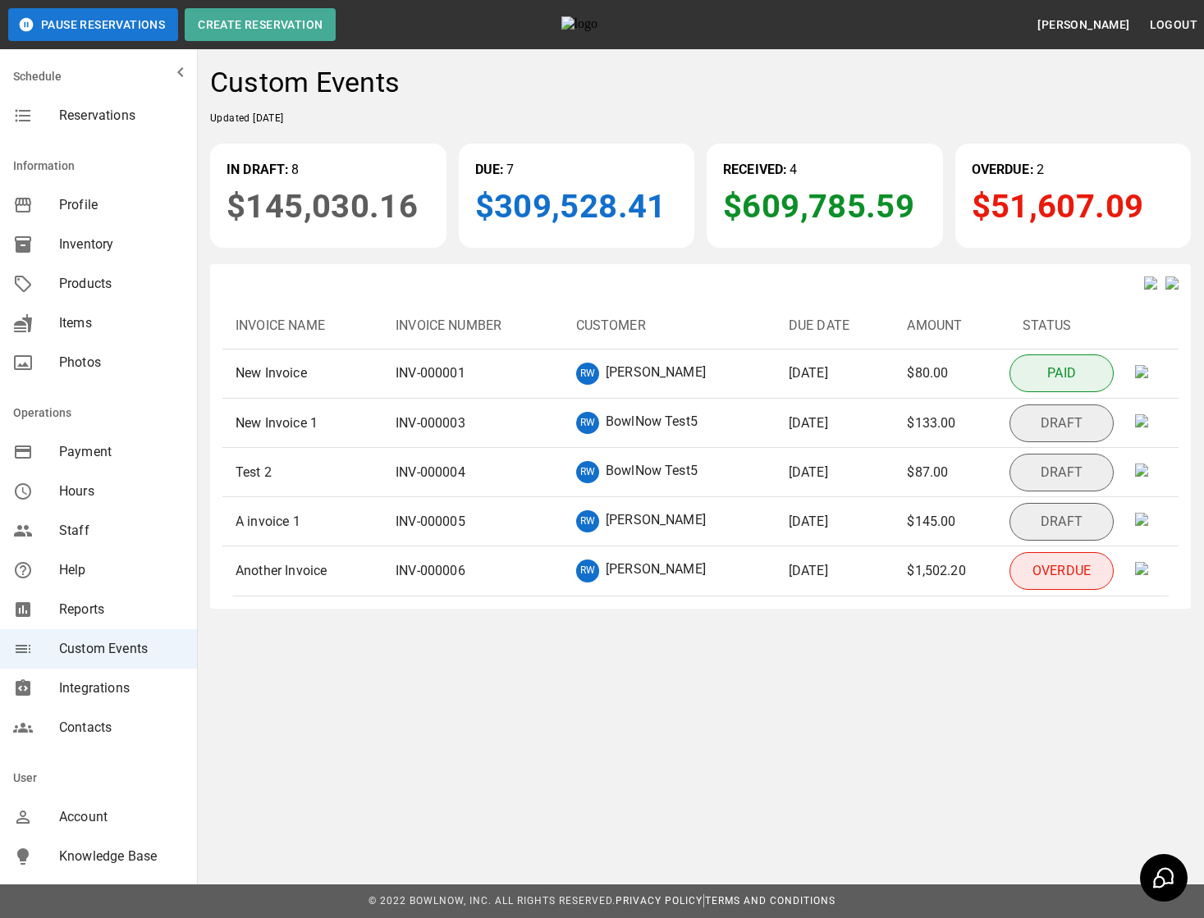
click at [1169, 290] on img at bounding box center [1172, 283] width 13 height 13
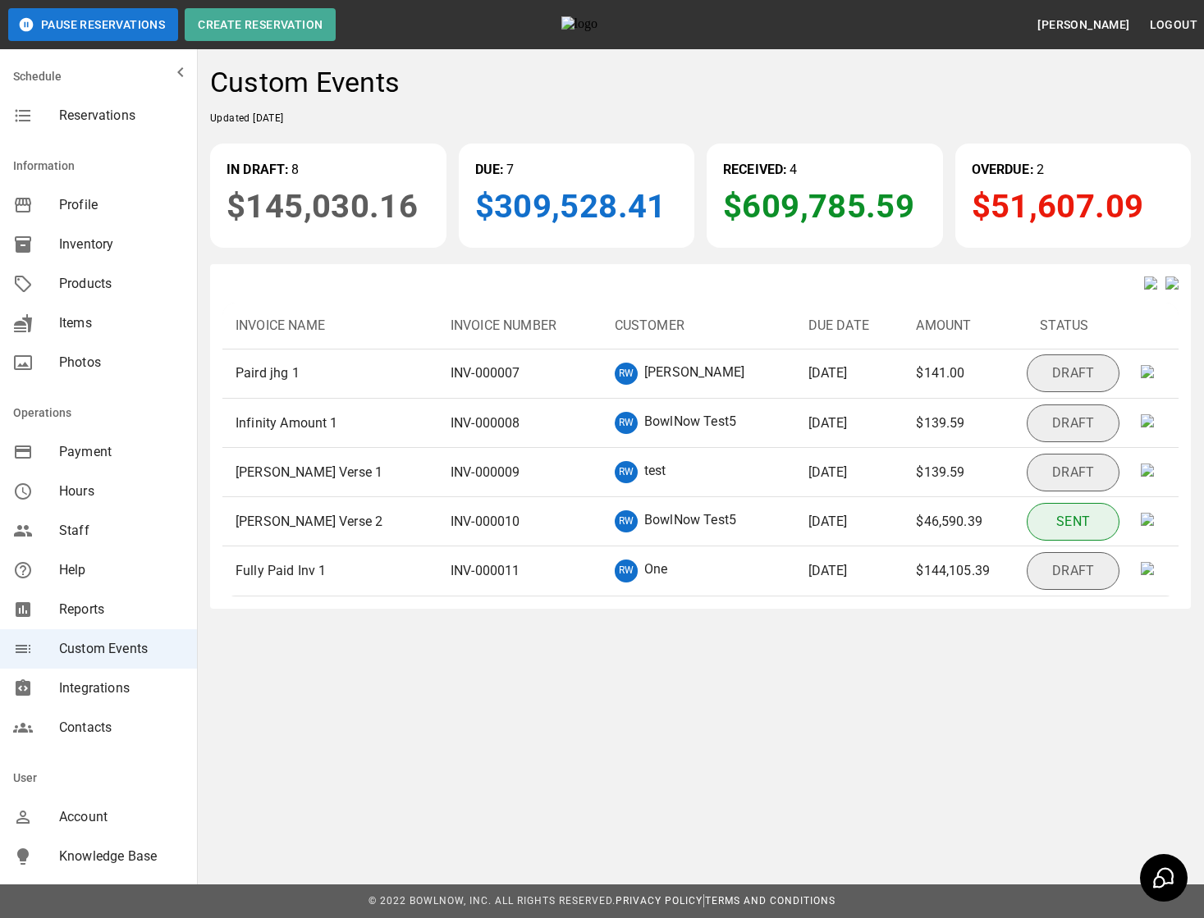
click at [1169, 290] on img at bounding box center [1172, 283] width 13 height 13
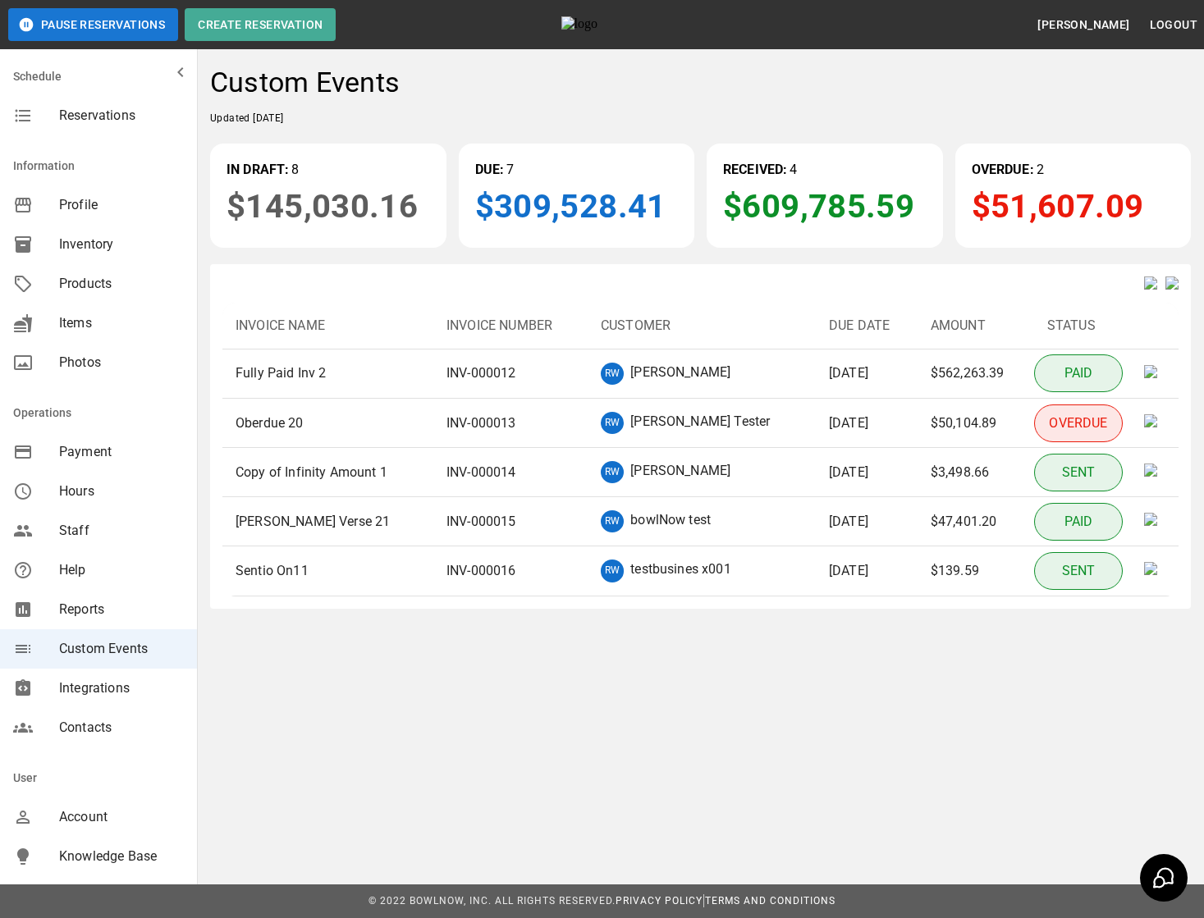
click at [1144, 289] on img at bounding box center [1150, 283] width 13 height 13
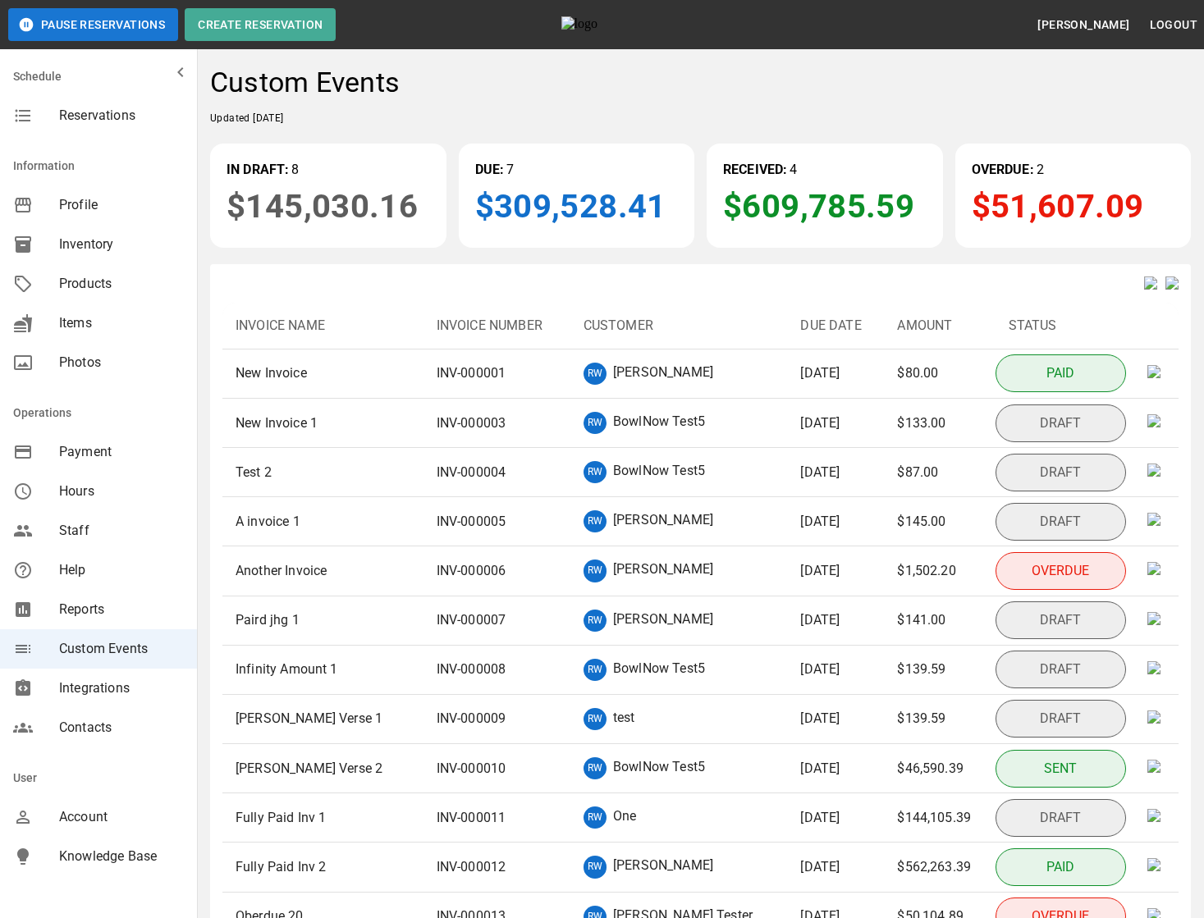
click at [1166, 287] on img at bounding box center [1172, 283] width 13 height 13
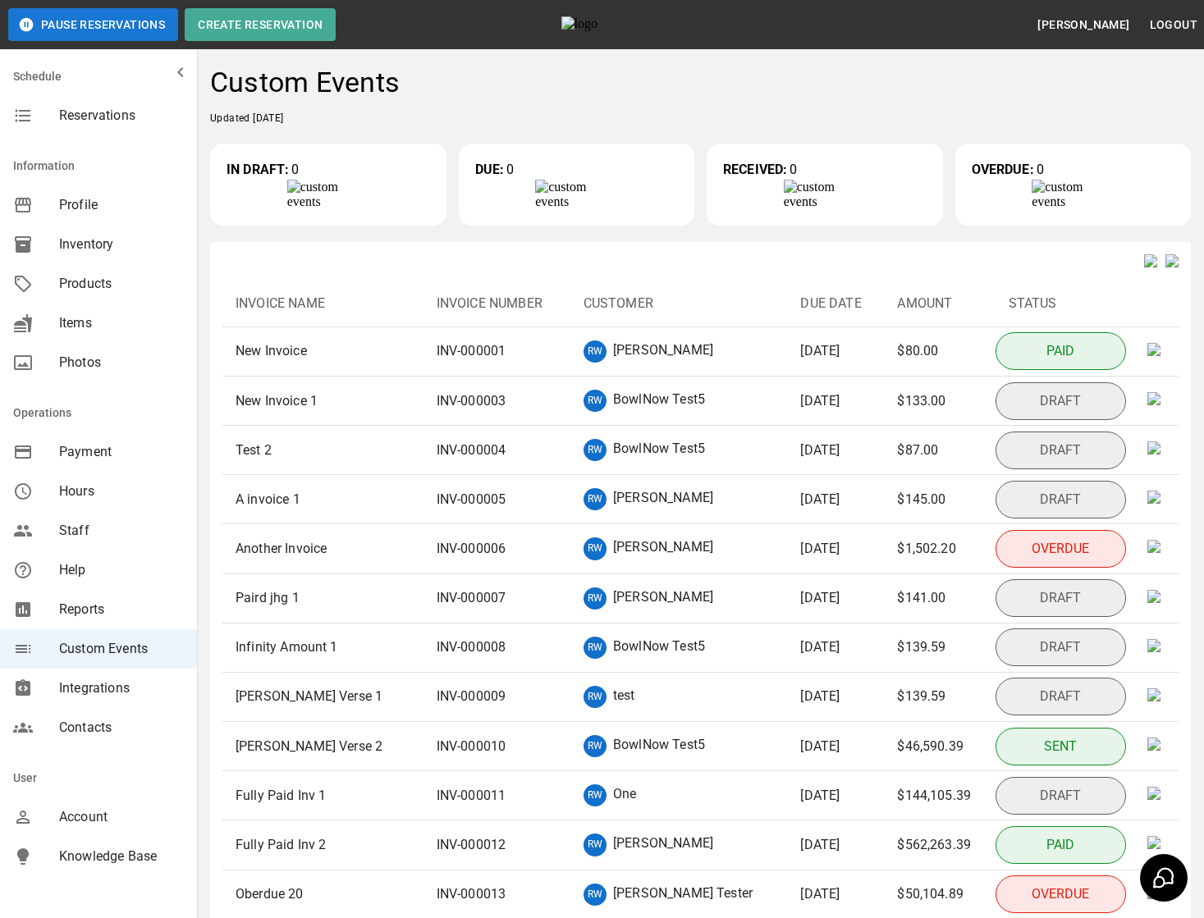
scroll to position [678, 0]
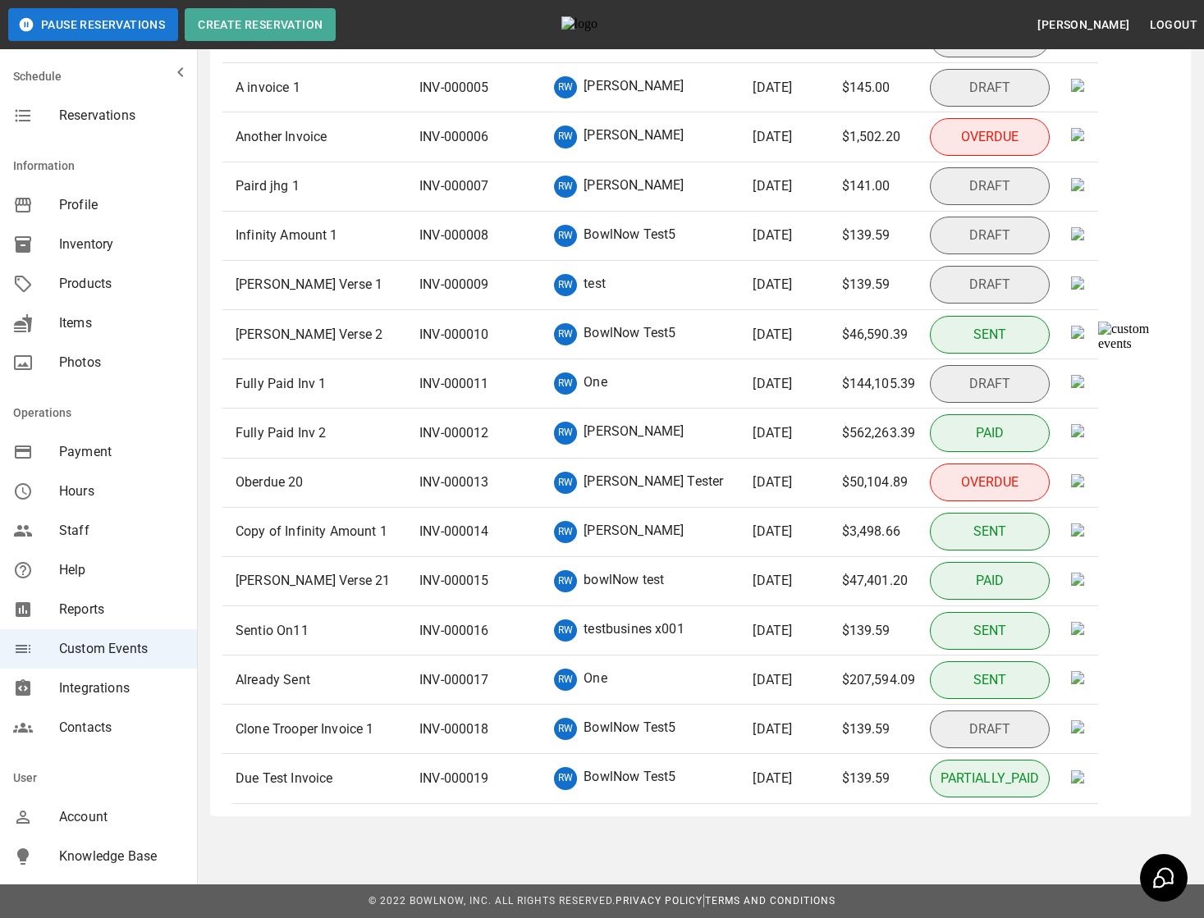
scroll to position [678, 0]
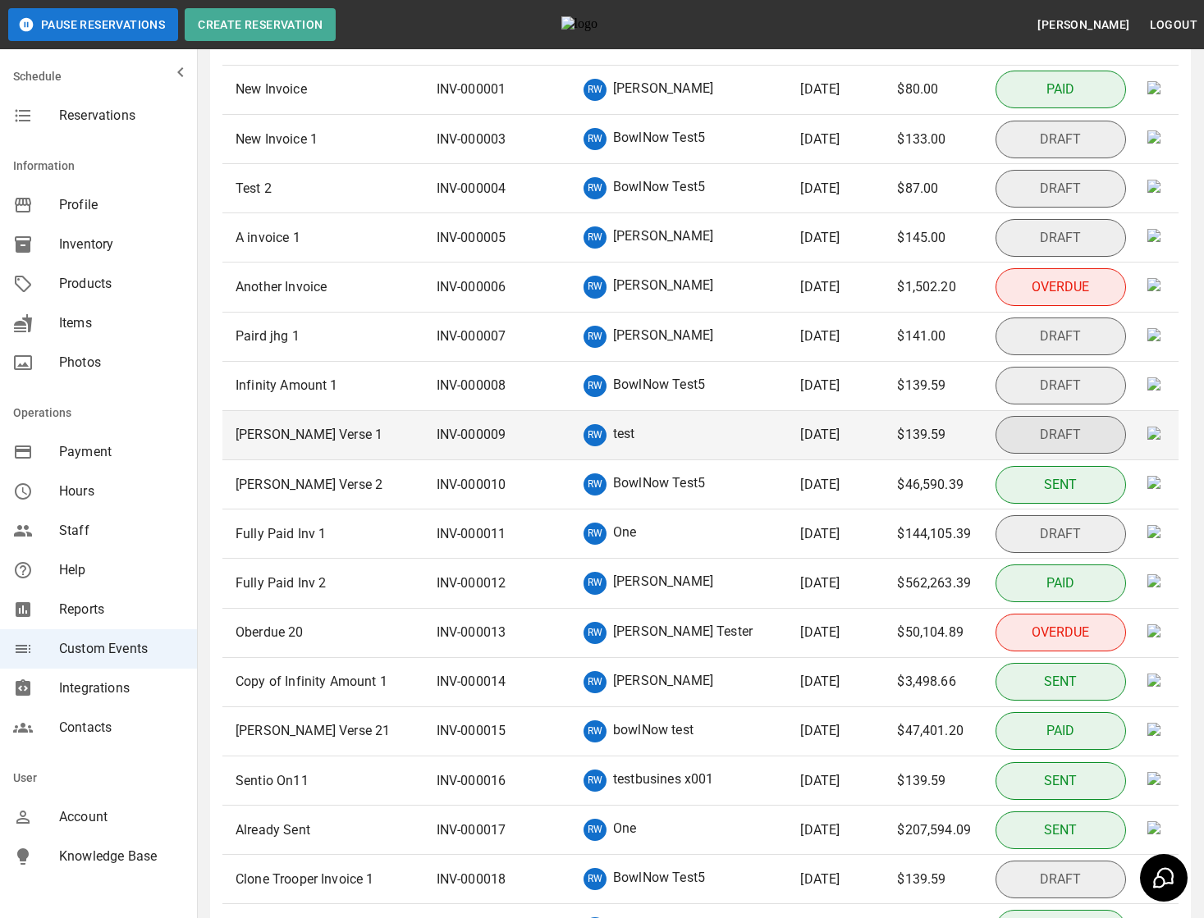
scroll to position [675, 0]
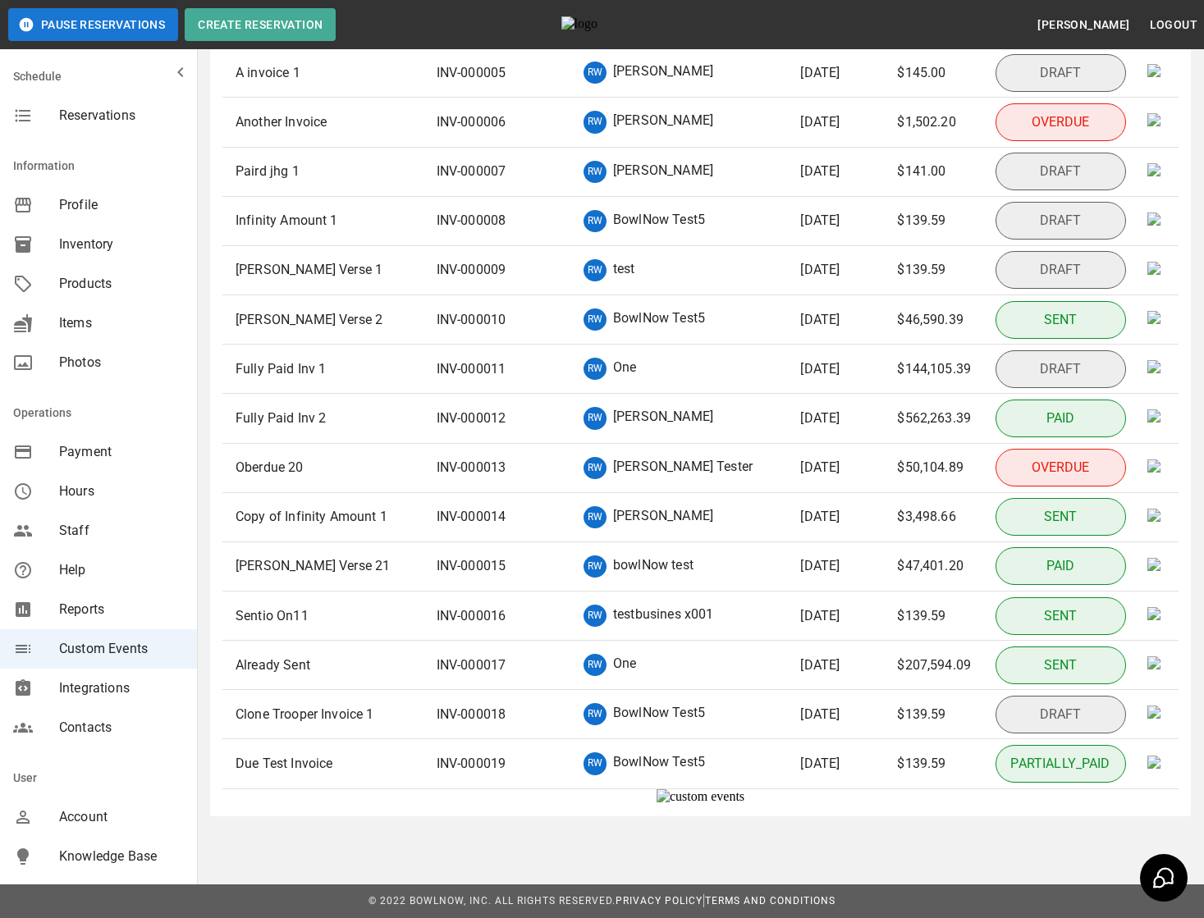
click at [918, 830] on div "Custom Events Updated [DATE] IN DRAFT: 8 $145,030.16 DUE: 7 $309,528.41 RECEIVE…" at bounding box center [700, 217] width 1007 height 1226
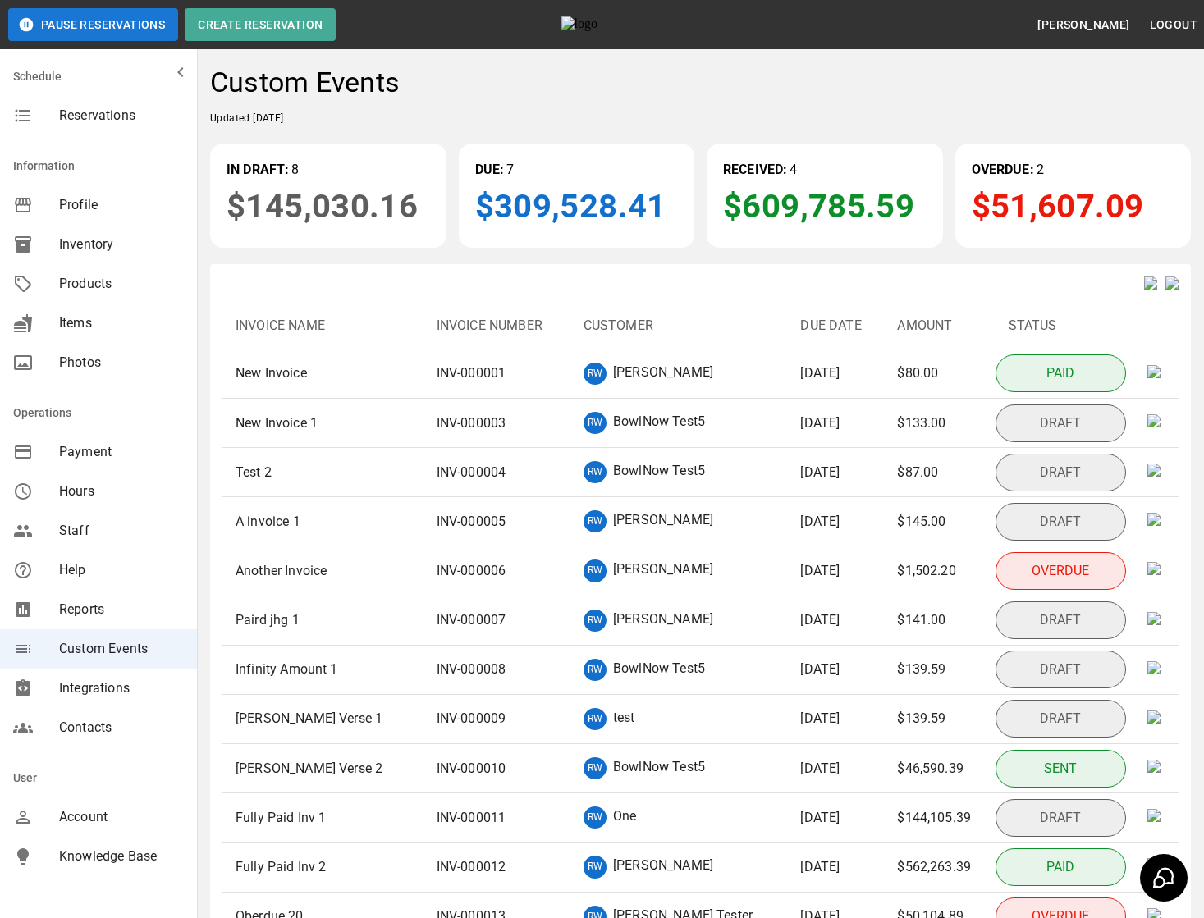
click at [1166, 290] on img at bounding box center [1172, 283] width 13 height 13
